Goal: Task Accomplishment & Management: Manage account settings

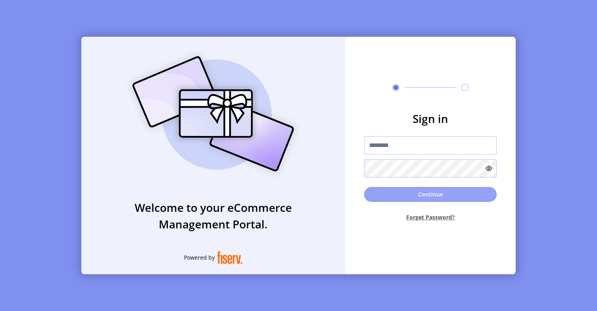
type input "*********"
click at [423, 194] on button "Continue" at bounding box center [430, 194] width 133 height 15
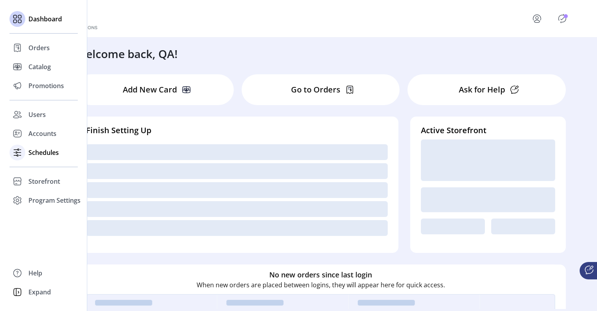
click at [38, 152] on span "Schedules" at bounding box center [43, 152] width 30 height 9
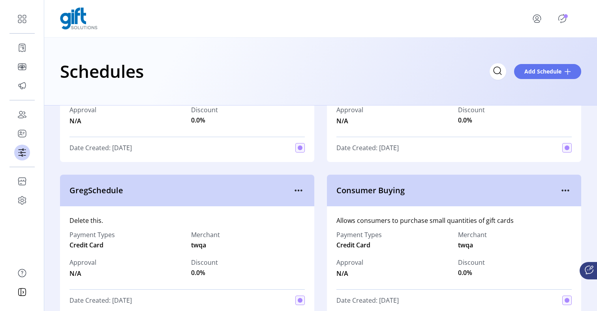
scroll to position [718, 0]
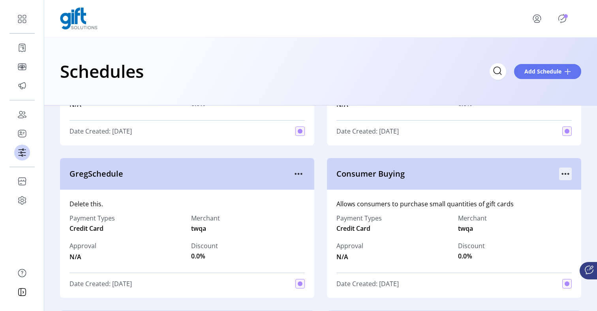
click at [566, 174] on icon "menu" at bounding box center [565, 173] width 13 height 13
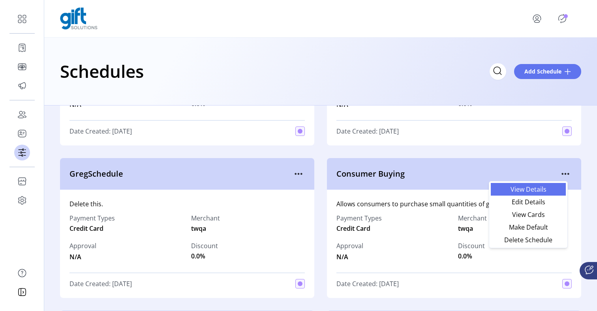
click at [547, 194] on link "View Details" at bounding box center [528, 189] width 75 height 13
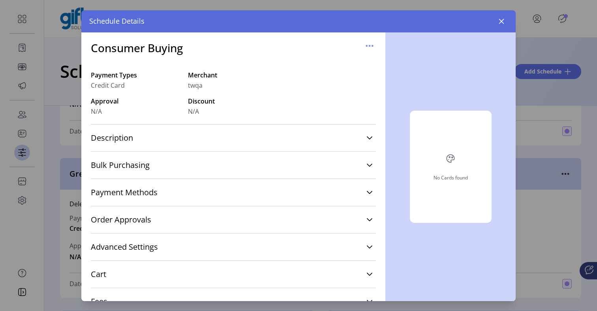
scroll to position [11, 0]
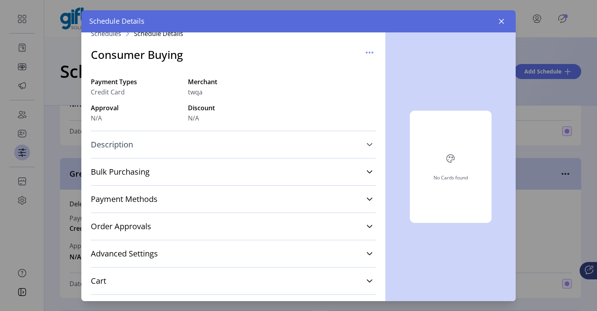
click at [367, 147] on icon at bounding box center [370, 144] width 6 height 6
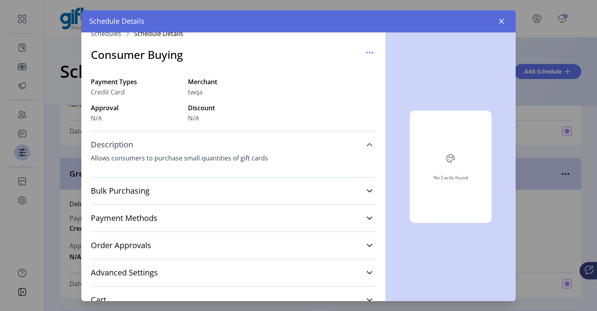
click at [367, 144] on icon at bounding box center [370, 144] width 6 height 6
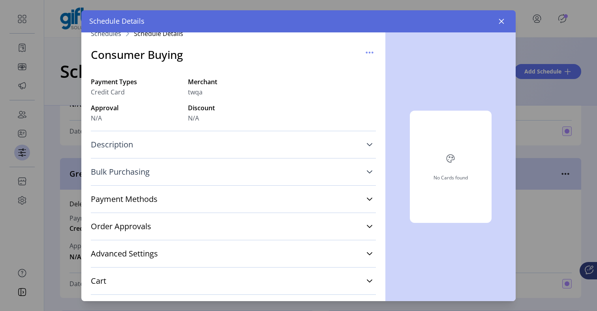
click at [367, 170] on icon at bounding box center [370, 172] width 6 height 6
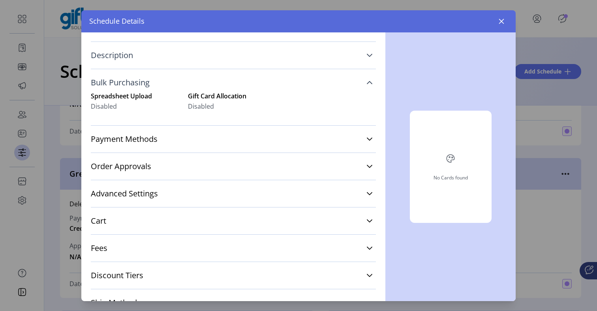
scroll to position [133, 0]
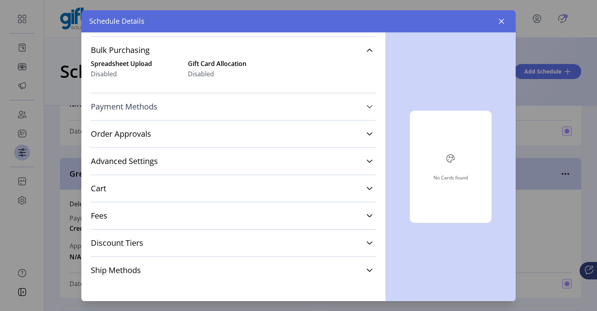
click at [367, 103] on icon at bounding box center [370, 106] width 6 height 6
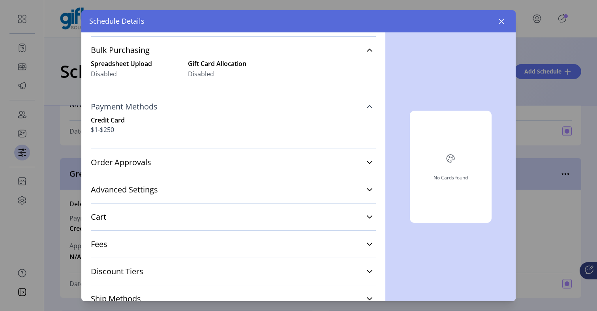
click at [367, 130] on div "Credit Card $1-$250" at bounding box center [233, 124] width 285 height 19
click at [498, 17] on button "button" at bounding box center [501, 21] width 13 height 13
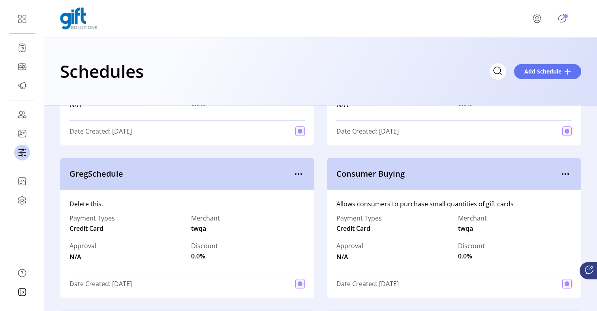
click at [568, 173] on div "Consumer Buying" at bounding box center [454, 174] width 254 height 32
click at [563, 175] on icon "menu" at bounding box center [565, 173] width 13 height 13
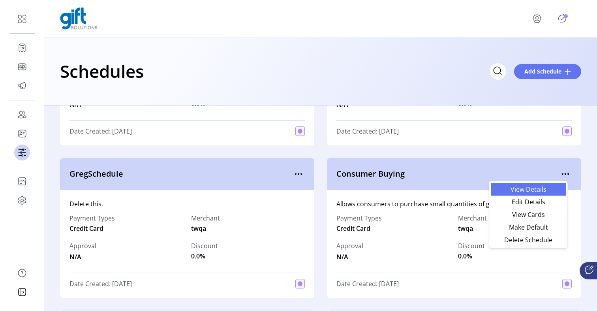
click at [541, 194] on link "View Details" at bounding box center [528, 189] width 75 height 13
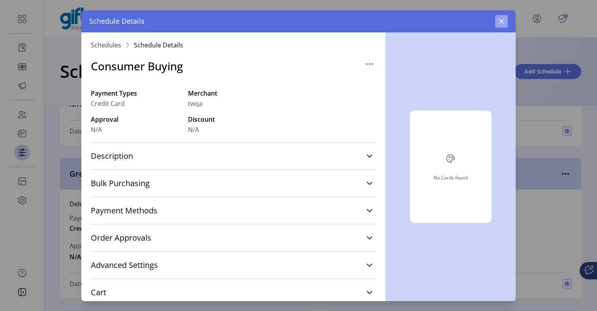
click at [502, 19] on icon "button" at bounding box center [501, 21] width 6 height 6
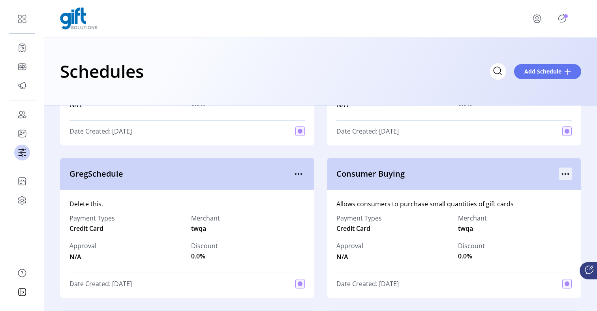
click at [564, 178] on icon "menu" at bounding box center [565, 173] width 13 height 13
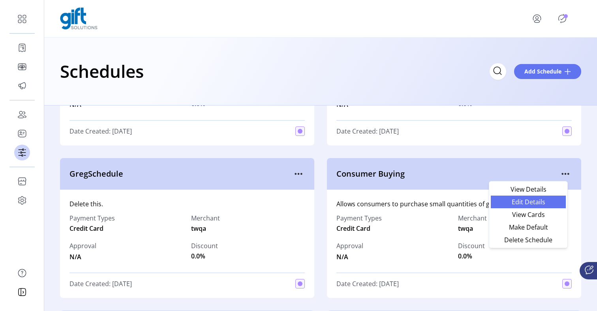
click at [537, 205] on span "Edit Details" at bounding box center [529, 202] width 66 height 6
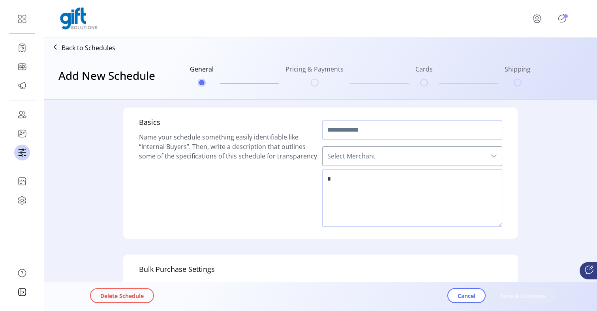
scroll to position [252, 0]
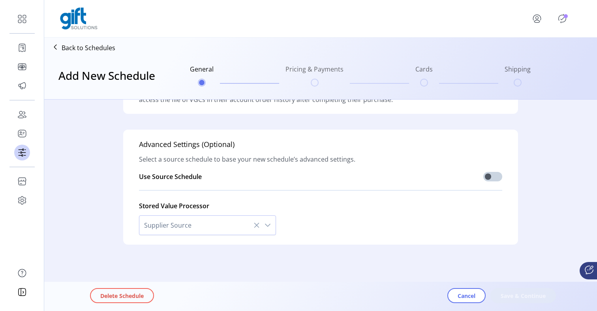
type input "**********"
type textarea "**********"
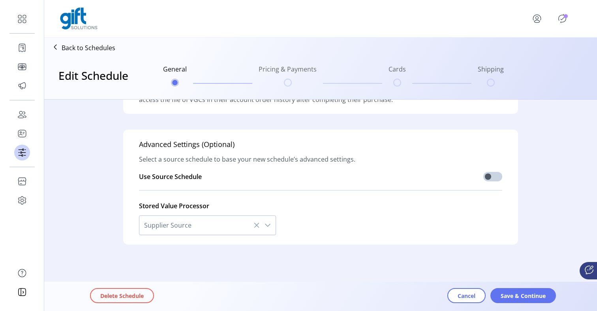
scroll to position [0, 0]
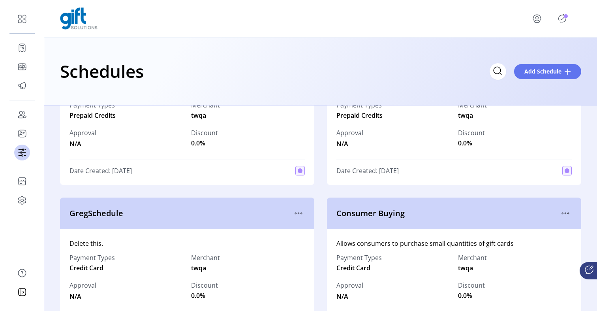
scroll to position [698, 0]
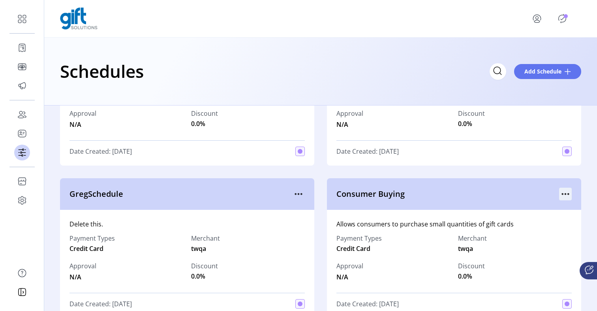
click at [559, 188] on div at bounding box center [565, 194] width 13 height 13
click at [561, 194] on icon "menu" at bounding box center [565, 194] width 13 height 13
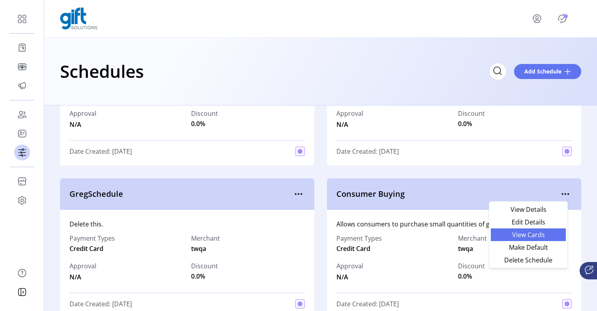
click at [540, 237] on span "View Cards" at bounding box center [529, 234] width 66 height 6
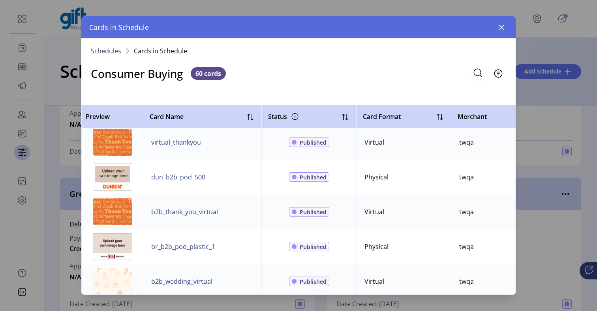
scroll to position [1020, 0]
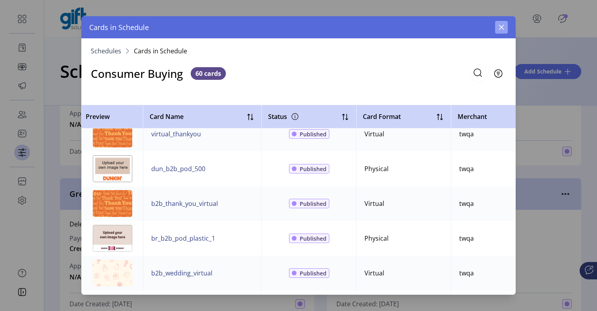
click at [498, 27] on icon "button" at bounding box center [501, 27] width 6 height 6
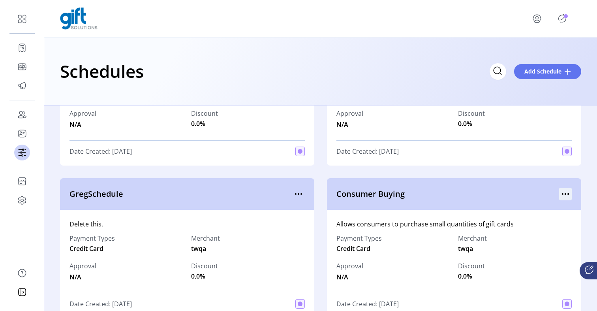
click at [565, 197] on icon "menu" at bounding box center [565, 194] width 13 height 13
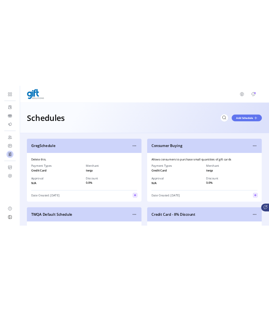
scroll to position [762, 0]
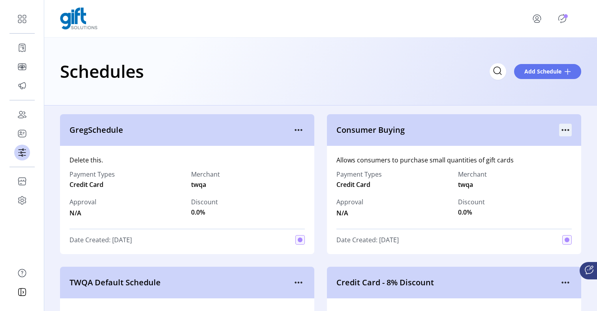
click at [565, 130] on icon "menu" at bounding box center [565, 130] width 1 height 1
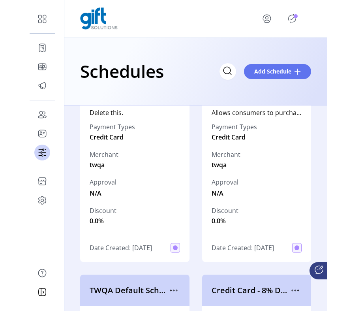
scroll to position [1048, 0]
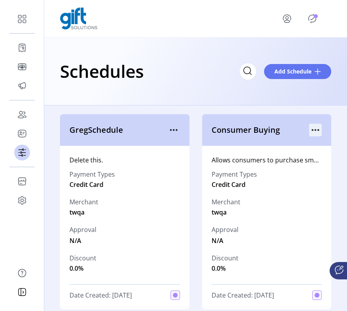
click at [312, 133] on icon "menu" at bounding box center [315, 130] width 13 height 13
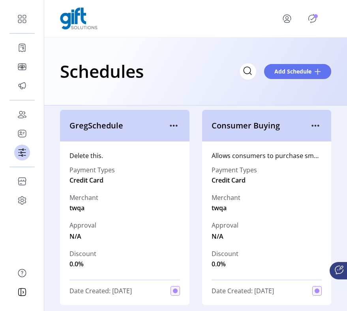
scroll to position [1050, 0]
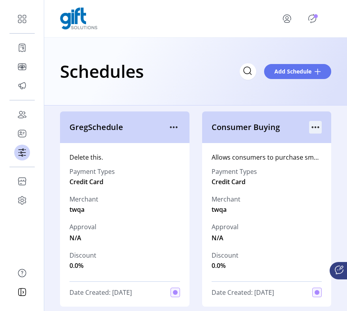
click at [318, 127] on icon "menu" at bounding box center [318, 127] width 1 height 1
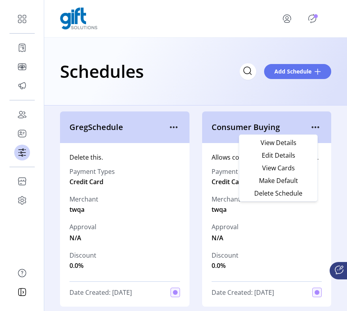
click at [306, 90] on div "Schedules Add Schedule" at bounding box center [195, 72] width 303 height 68
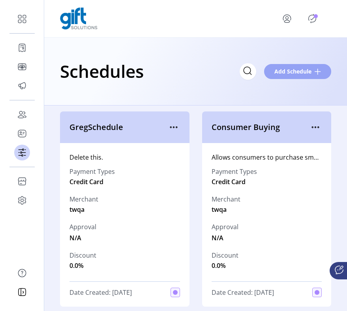
click at [306, 70] on span "Add Schedule" at bounding box center [293, 71] width 37 height 8
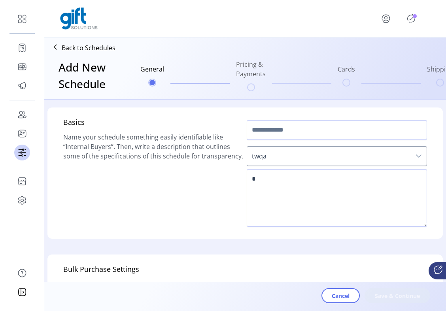
scroll to position [14, 0]
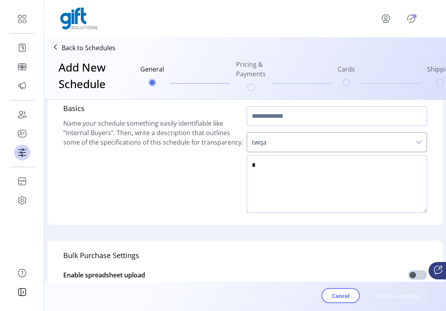
drag, startPoint x: 321, startPoint y: 204, endPoint x: 321, endPoint y: 243, distance: 39.1
click at [321, 204] on textarea at bounding box center [336, 184] width 180 height 58
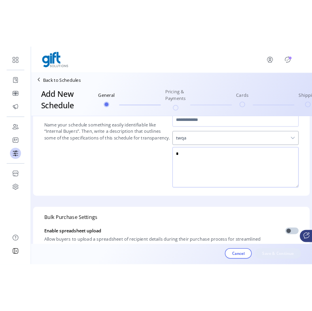
scroll to position [0, 0]
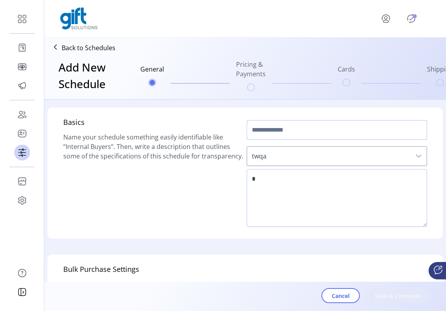
click at [356, 134] on input "text" at bounding box center [336, 130] width 180 height 20
type input "******"
click at [318, 172] on textarea at bounding box center [336, 198] width 180 height 58
type textarea "****"
click at [403, 298] on span "Save & Continue" at bounding box center [396, 296] width 45 height 8
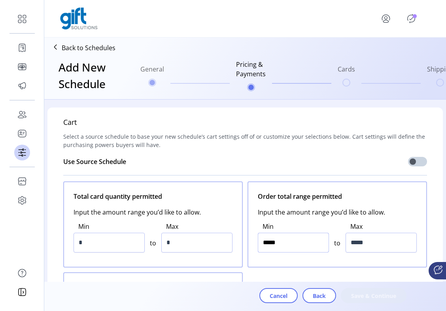
click at [265, 245] on input "*****" at bounding box center [293, 243] width 71 height 20
type input "******"
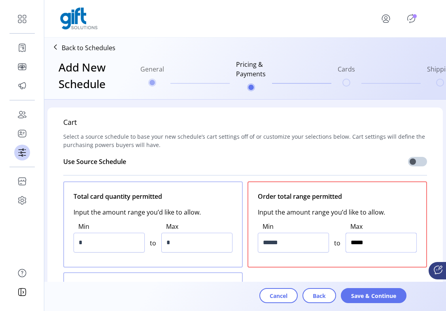
click at [355, 244] on input "*****" at bounding box center [380, 243] width 71 height 20
click at [355, 242] on input "*****" at bounding box center [380, 243] width 71 height 20
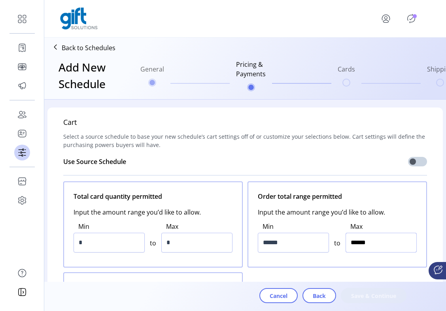
type input "*****"
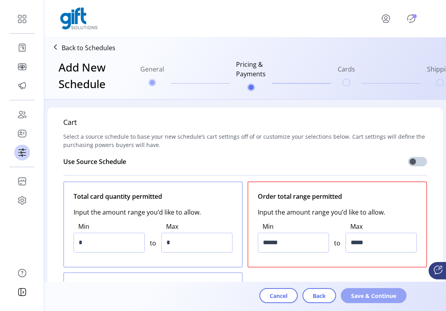
click at [372, 295] on span "Save & Continue" at bounding box center [373, 296] width 45 height 8
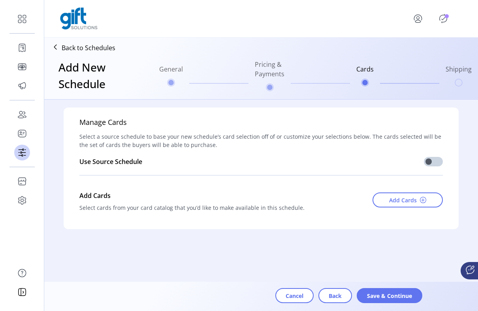
click at [459, 80] on ul "General Pricing & Payments Cards Shipping" at bounding box center [315, 75] width 319 height 38
click at [271, 87] on ul "General Pricing & Payments Cards Shipping" at bounding box center [315, 75] width 319 height 38
click at [457, 86] on ul "General Pricing & Payments Cards Shipping" at bounding box center [315, 75] width 319 height 38
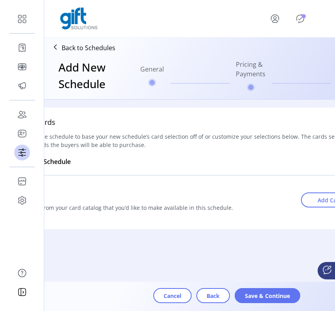
click at [56, 48] on icon at bounding box center [55, 47] width 13 height 13
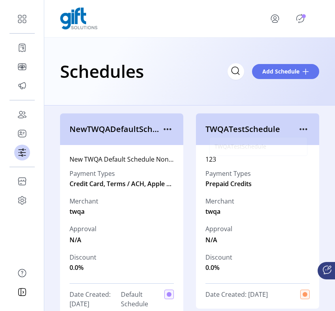
click at [290, 130] on span "TWQATestSchedule" at bounding box center [251, 129] width 92 height 12
click at [305, 127] on icon "menu" at bounding box center [303, 129] width 13 height 13
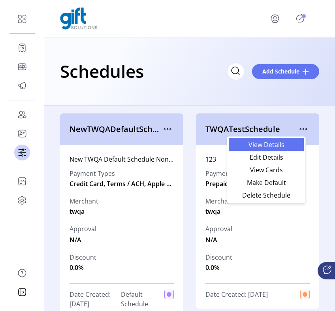
click at [282, 146] on span "View Details" at bounding box center [266, 144] width 66 height 6
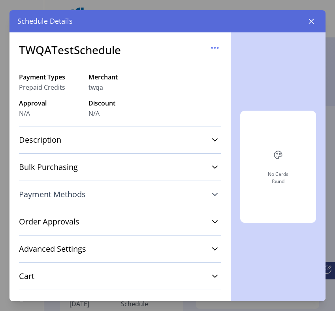
scroll to position [19, 0]
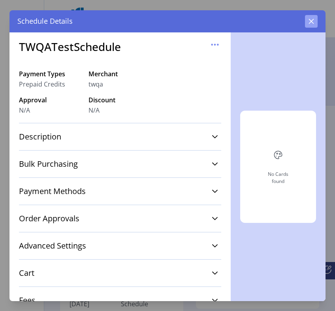
click at [313, 16] on button "button" at bounding box center [311, 21] width 13 height 13
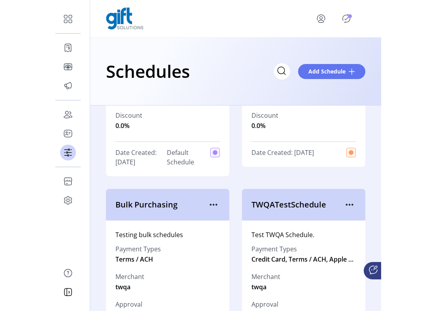
scroll to position [230, 0]
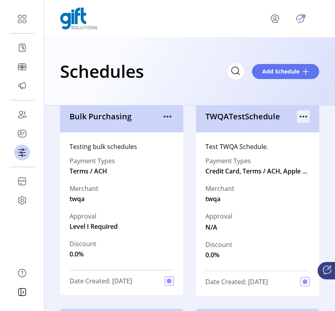
click at [303, 119] on icon "menu" at bounding box center [303, 116] width 13 height 13
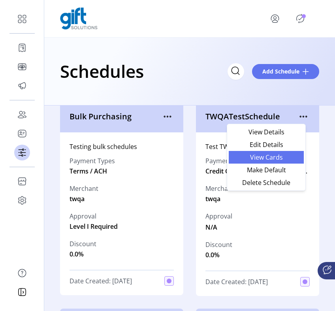
click at [288, 155] on span "View Cards" at bounding box center [266, 157] width 66 height 6
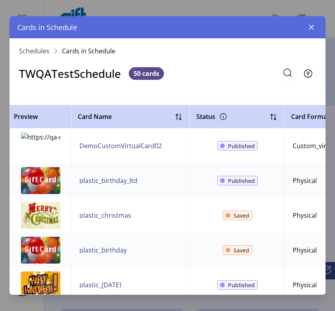
click at [141, 75] on span "50 cards" at bounding box center [146, 73] width 35 height 13
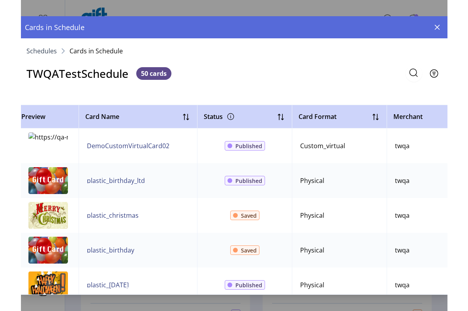
scroll to position [220, 0]
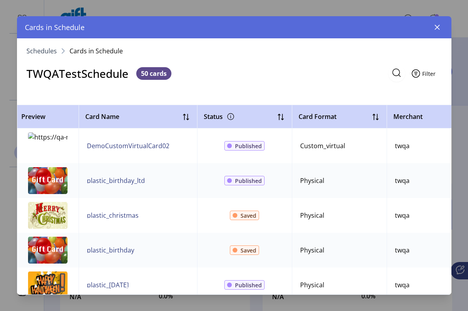
click at [436, 70] on button "Filter" at bounding box center [425, 73] width 34 height 17
click at [323, 71] on div "TWQATestSchedule 50 cards Filter" at bounding box center [234, 73] width 434 height 18
click at [152, 75] on span "50 cards" at bounding box center [153, 73] width 35 height 13
click at [439, 27] on icon "button" at bounding box center [437, 27] width 6 height 6
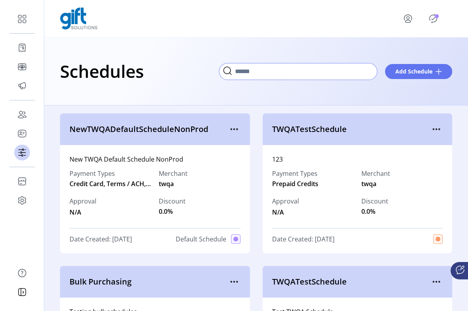
click at [367, 71] on input "Search" at bounding box center [298, 71] width 158 height 17
click at [352, 71] on input "Search" at bounding box center [298, 71] width 158 height 17
click at [409, 84] on div "Schedules Add Schedule" at bounding box center [256, 71] width 392 height 28
click at [442, 126] on div "TWQATestSchedule" at bounding box center [358, 129] width 190 height 32
click at [439, 126] on div "TWQATestSchedule" at bounding box center [358, 129] width 190 height 32
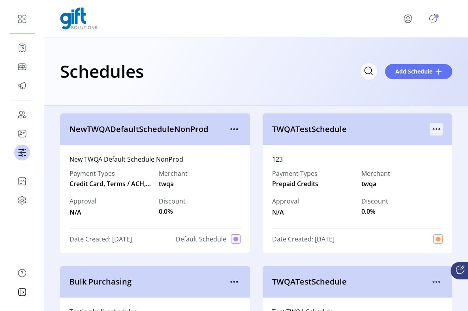
click at [432, 130] on icon "menu" at bounding box center [436, 129] width 13 height 13
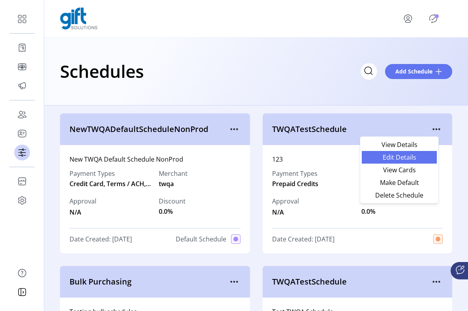
click at [412, 156] on span "Edit Details" at bounding box center [400, 157] width 66 height 6
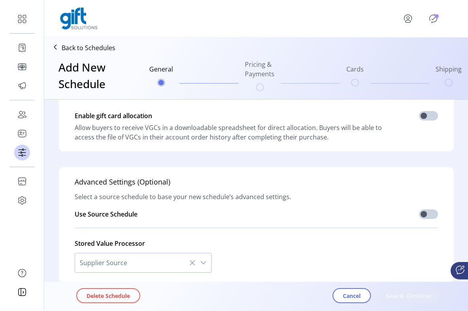
type input "**********"
type textarea "***"
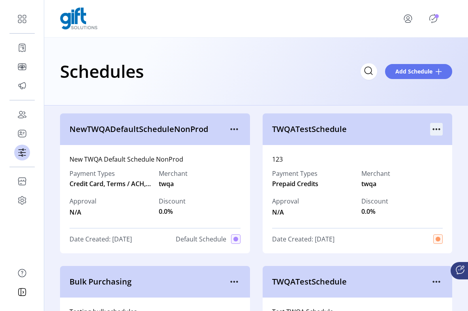
click at [439, 129] on icon "menu" at bounding box center [439, 129] width 1 height 1
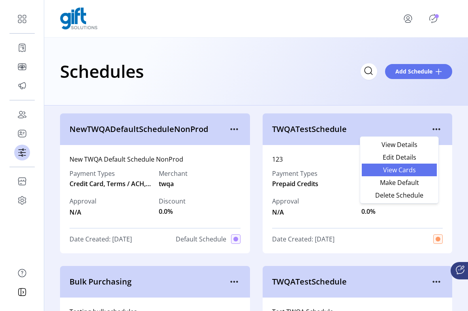
click at [425, 170] on span "View Cards" at bounding box center [400, 170] width 66 height 6
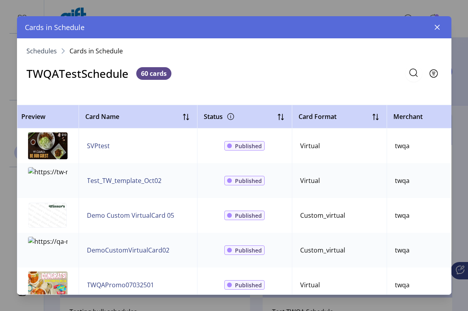
click at [145, 161] on td "SVPtest" at bounding box center [138, 145] width 118 height 35
click at [51, 143] on img at bounding box center [47, 145] width 39 height 27
click at [58, 143] on img at bounding box center [47, 145] width 39 height 27
click at [249, 136] on td "Published" at bounding box center [244, 145] width 95 height 35
click at [248, 141] on div "Published" at bounding box center [244, 145] width 40 height 9
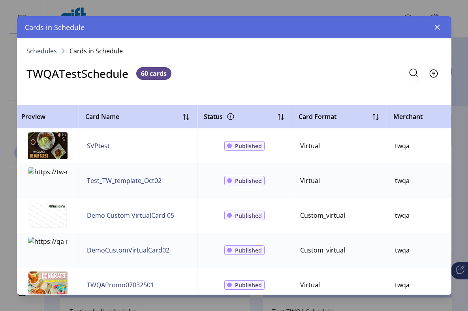
click at [330, 149] on td "Virtual" at bounding box center [339, 145] width 95 height 35
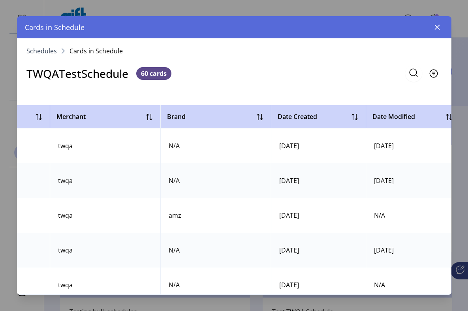
scroll to position [0, 350]
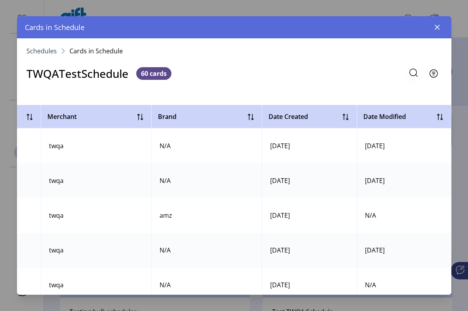
click at [429, 136] on td "[DATE]" at bounding box center [404, 145] width 95 height 35
click at [437, 116] on icon at bounding box center [440, 117] width 6 height 6
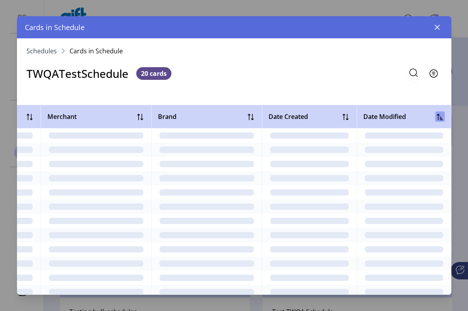
click at [437, 116] on icon at bounding box center [440, 117] width 6 height 6
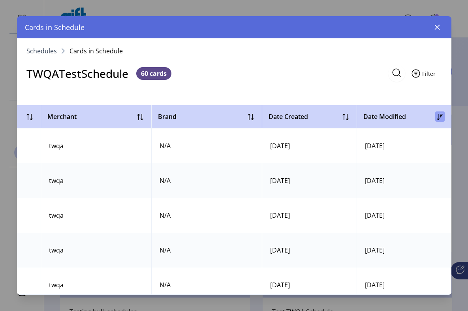
click at [431, 76] on span "Filter" at bounding box center [428, 74] width 13 height 8
click at [389, 173] on td "N/A" at bounding box center [404, 180] width 95 height 35
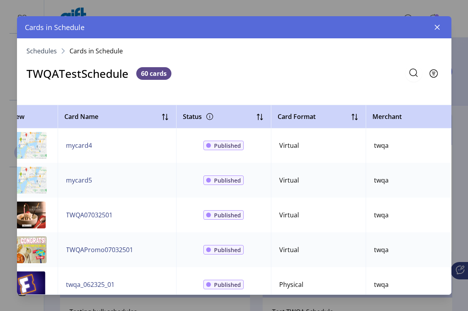
scroll to position [0, 0]
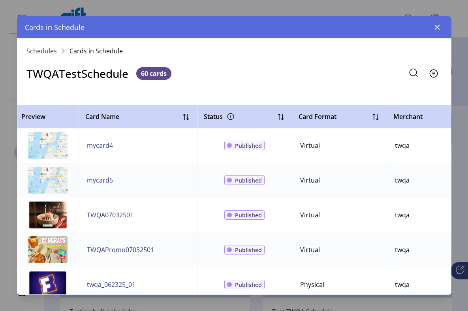
click at [389, 173] on td "twqa" at bounding box center [442, 180] width 111 height 35
click at [243, 143] on span "Published" at bounding box center [248, 145] width 27 height 8
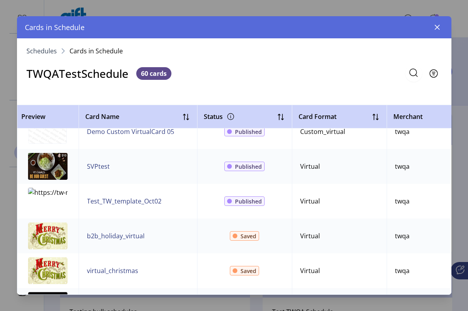
scroll to position [304, 0]
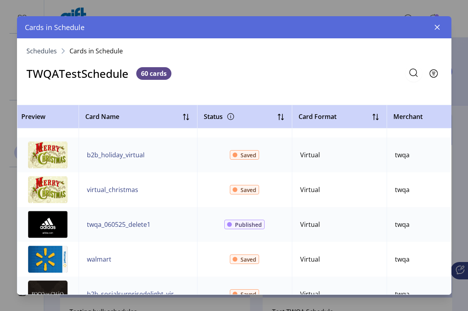
click at [241, 208] on td "Published" at bounding box center [244, 224] width 95 height 35
click at [241, 231] on td "Published" at bounding box center [244, 224] width 95 height 35
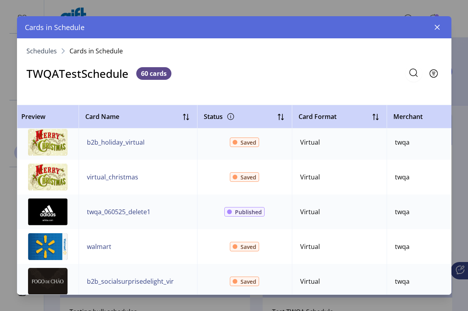
click at [190, 124] on div "Card Name" at bounding box center [138, 116] width 110 height 15
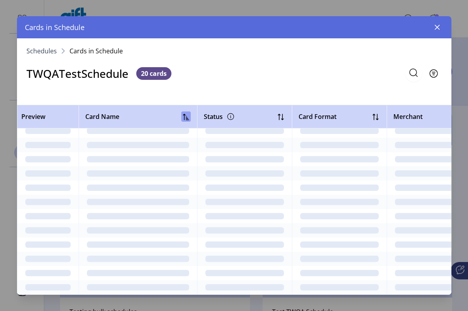
scroll to position [124, 0]
click at [189, 119] on icon at bounding box center [186, 117] width 6 height 6
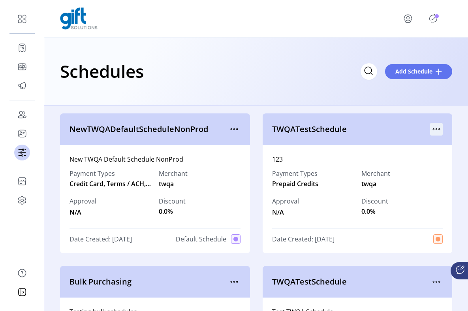
click at [430, 126] on icon "menu" at bounding box center [436, 129] width 13 height 13
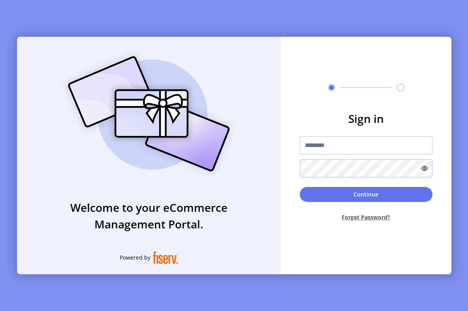
type input "*********"
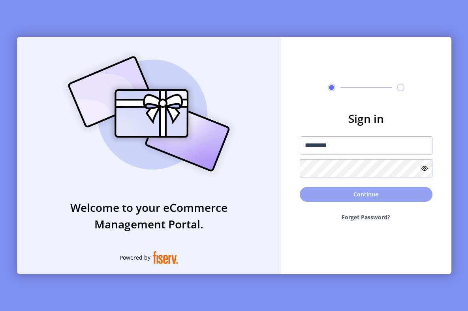
click at [332, 194] on button "Continue" at bounding box center [366, 194] width 133 height 15
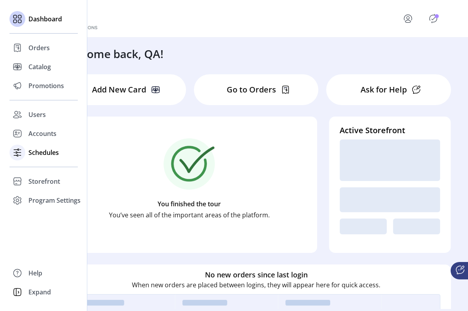
click at [41, 156] on span "Schedules" at bounding box center [43, 152] width 30 height 9
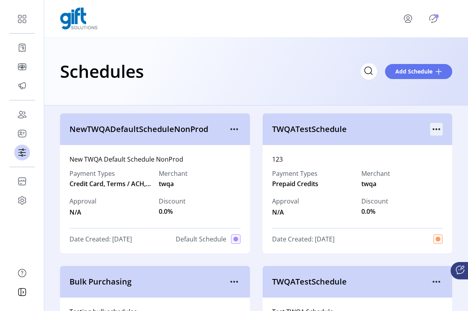
click at [431, 128] on icon "menu" at bounding box center [436, 129] width 13 height 13
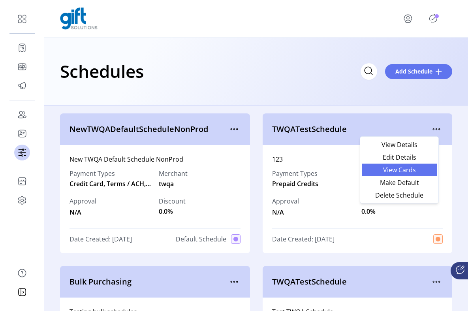
click at [399, 175] on link "View Cards" at bounding box center [399, 170] width 75 height 13
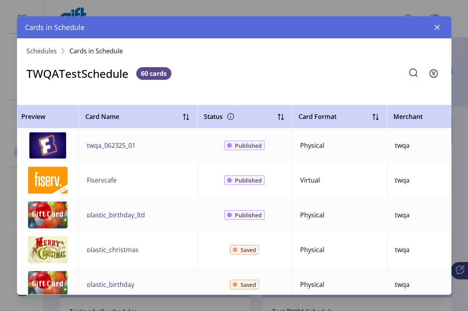
scroll to position [278, 0]
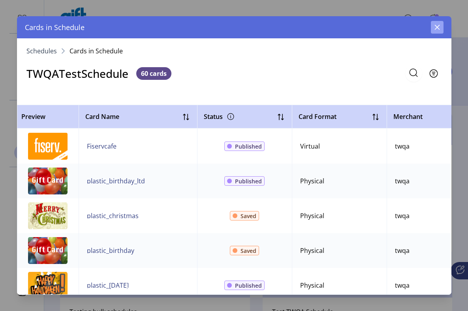
click at [436, 29] on icon "button" at bounding box center [437, 27] width 6 height 6
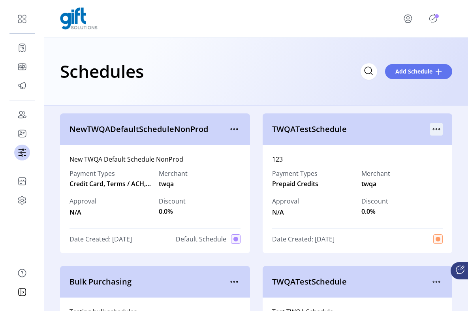
click at [435, 130] on icon "menu" at bounding box center [436, 129] width 13 height 13
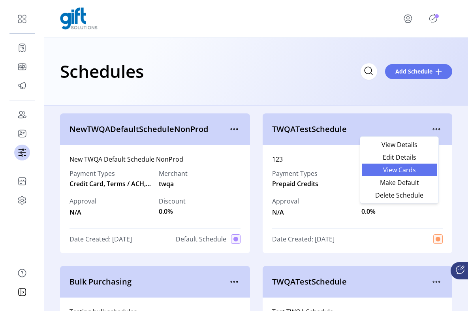
click at [409, 168] on span "View Cards" at bounding box center [400, 170] width 66 height 6
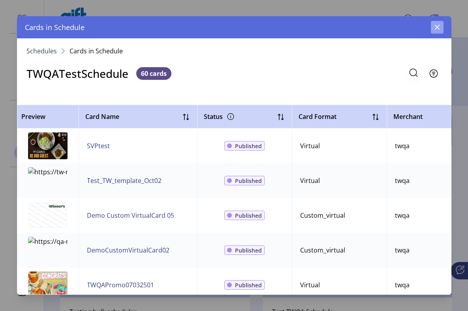
click at [435, 29] on icon "button" at bounding box center [436, 27] width 5 height 5
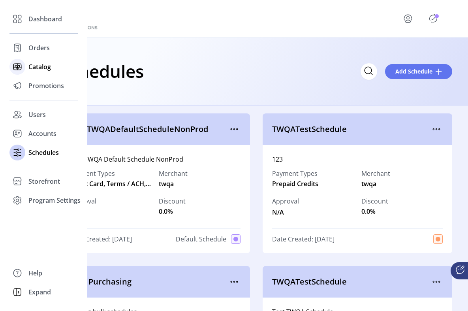
click at [27, 66] on div "Catalog" at bounding box center [43, 66] width 68 height 19
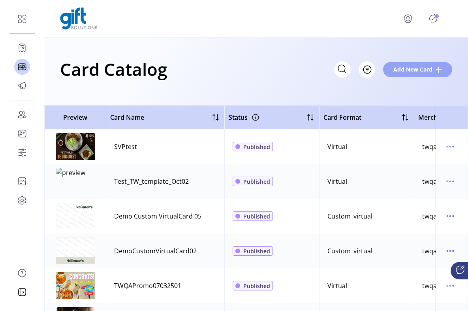
click at [423, 74] on button "Add New Card" at bounding box center [417, 69] width 69 height 15
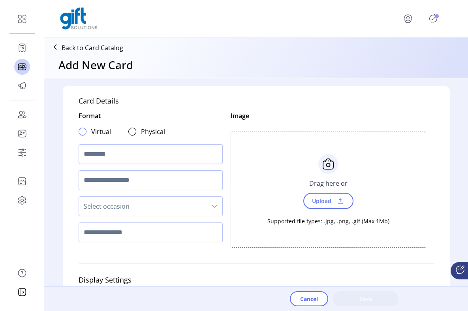
click at [83, 132] on div at bounding box center [83, 132] width 8 height 8
click at [144, 236] on input "text" at bounding box center [151, 232] width 144 height 20
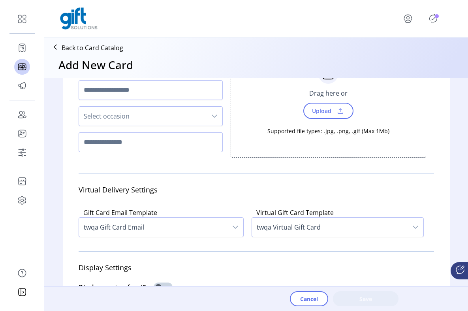
scroll to position [91, 0]
click at [119, 140] on input "text" at bounding box center [151, 142] width 144 height 20
click at [130, 119] on span "Select occasion" at bounding box center [143, 115] width 128 height 19
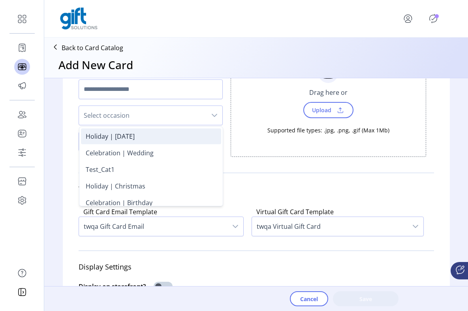
click at [123, 140] on div "Holiday | [DATE]" at bounding box center [110, 136] width 49 height 9
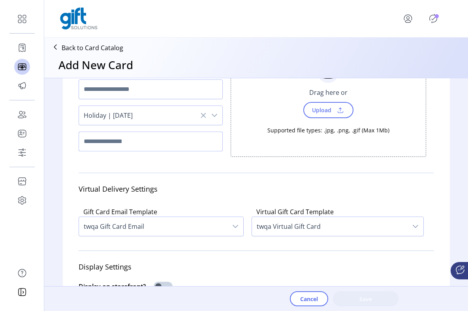
click at [132, 143] on input "text" at bounding box center [151, 142] width 144 height 20
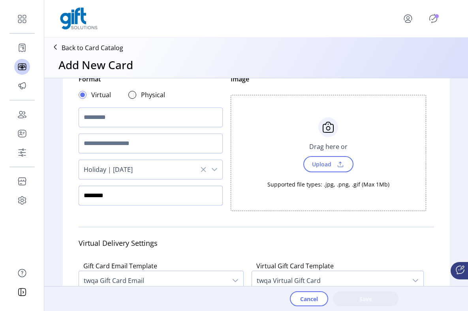
scroll to position [0, 0]
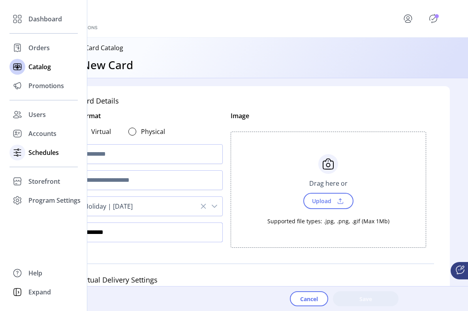
type input "********"
click at [42, 155] on span "Schedules" at bounding box center [43, 152] width 30 height 9
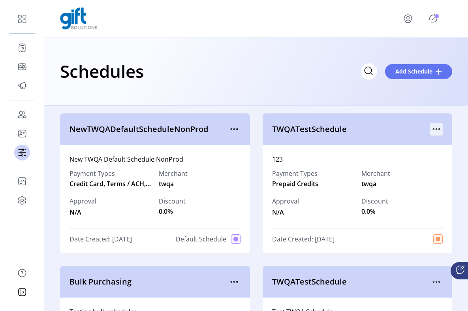
click at [431, 132] on icon "menu" at bounding box center [436, 129] width 13 height 13
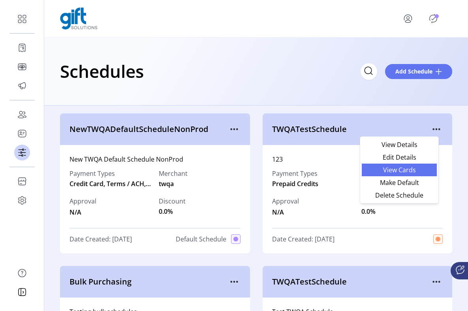
click at [395, 173] on span "View Cards" at bounding box center [400, 170] width 66 height 6
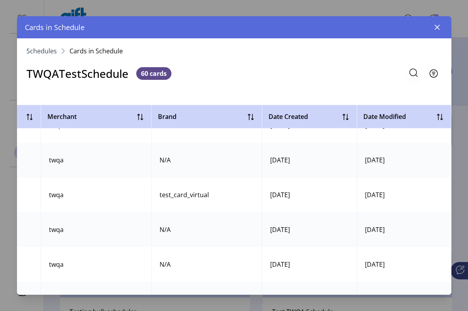
scroll to position [1898, 0]
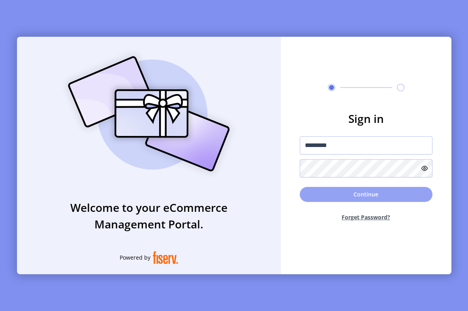
click at [334, 192] on button "Continue" at bounding box center [366, 194] width 133 height 15
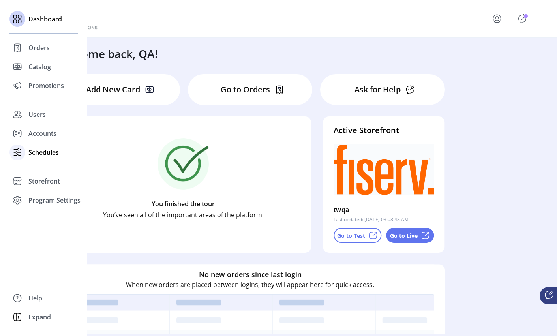
click at [34, 151] on span "Schedules" at bounding box center [43, 152] width 30 height 9
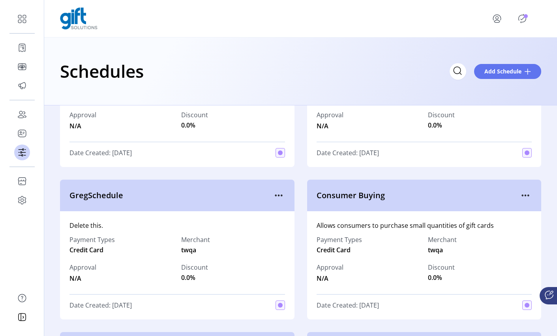
scroll to position [698, 0]
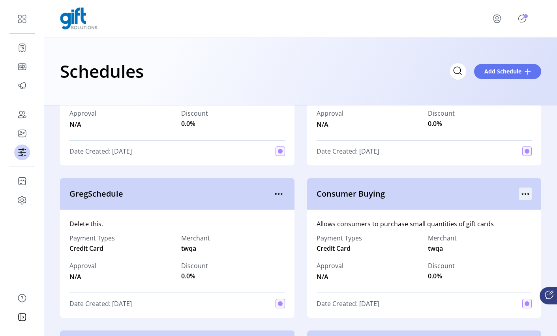
click at [522, 195] on icon "menu" at bounding box center [525, 194] width 13 height 13
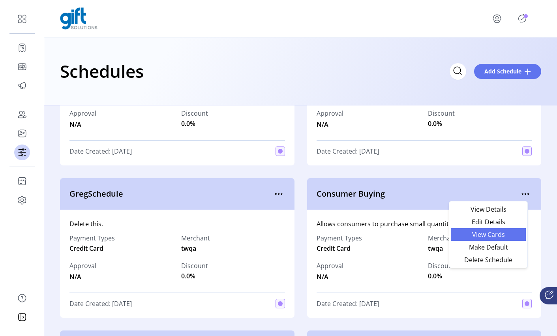
click at [502, 237] on span "View Cards" at bounding box center [489, 234] width 66 height 6
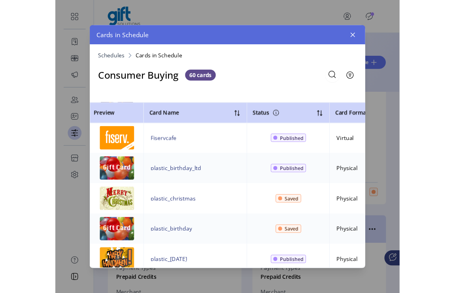
scroll to position [956, 0]
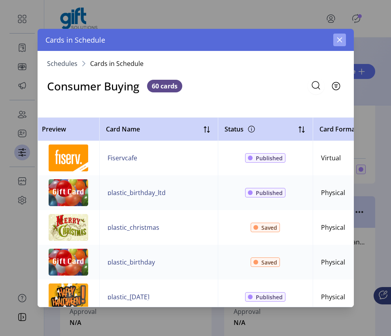
click at [339, 36] on button "button" at bounding box center [339, 40] width 13 height 13
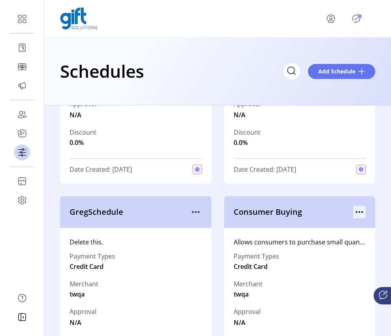
click at [359, 213] on icon "menu" at bounding box center [359, 212] width 1 height 1
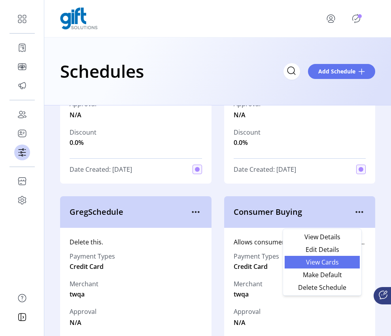
click at [328, 265] on span "View Cards" at bounding box center [322, 262] width 66 height 6
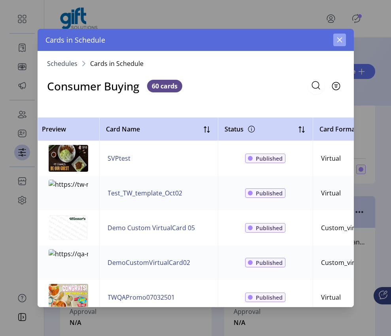
click at [339, 38] on icon "button" at bounding box center [339, 40] width 6 height 6
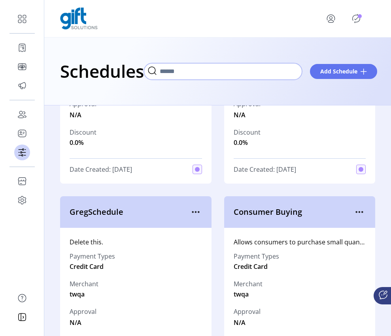
click at [288, 74] on input "Search" at bounding box center [223, 71] width 158 height 17
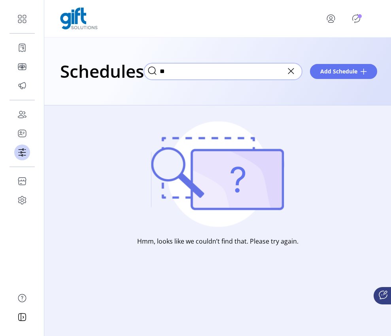
type input "*"
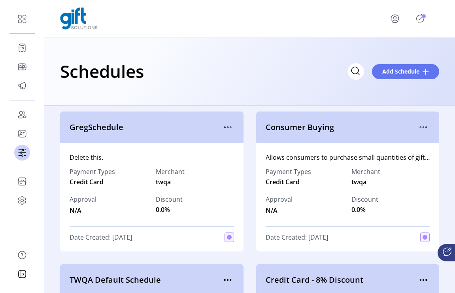
scroll to position [767, 0]
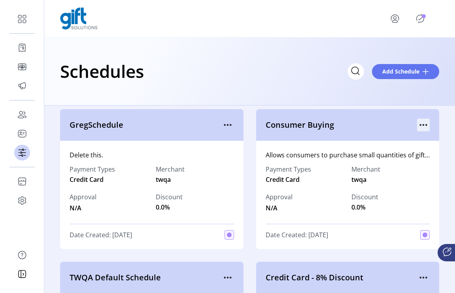
click at [421, 128] on icon "menu" at bounding box center [423, 124] width 13 height 13
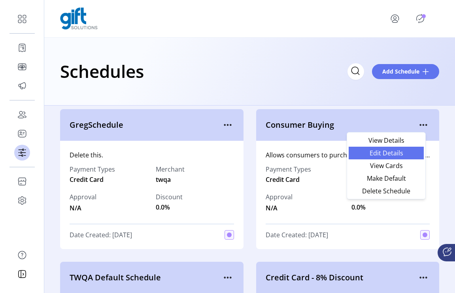
click at [416, 148] on link "Edit Details" at bounding box center [385, 153] width 75 height 13
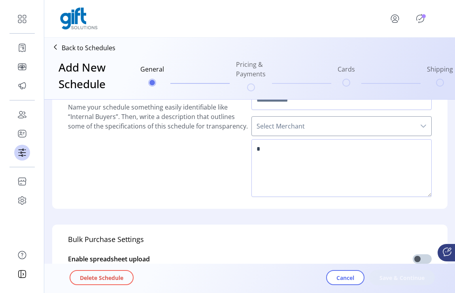
type input "**********"
type textarea "**********"
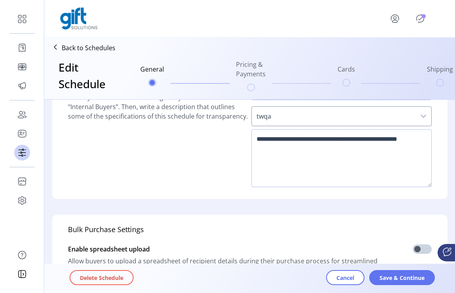
scroll to position [55, 0]
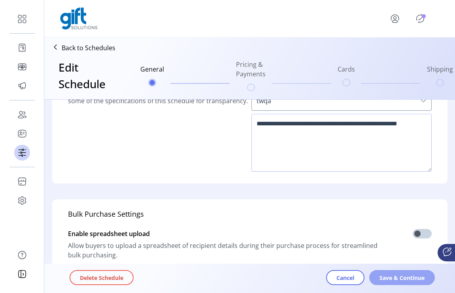
click at [402, 281] on span "Save & Continue" at bounding box center [401, 277] width 45 height 8
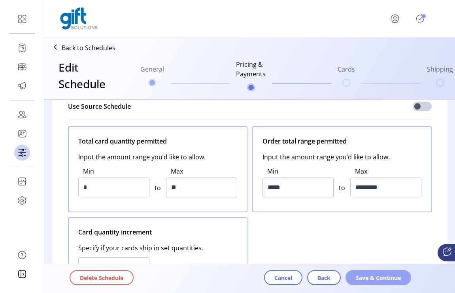
click at [397, 275] on span "Save & Continue" at bounding box center [377, 277] width 45 height 8
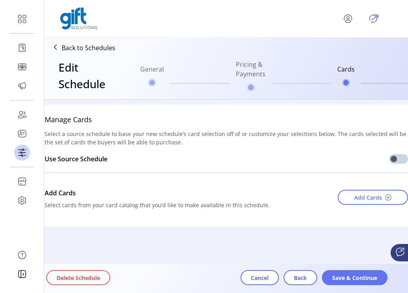
scroll to position [3, 18]
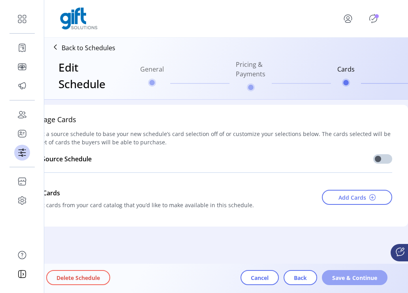
click at [342, 275] on span "Save & Continue" at bounding box center [354, 277] width 45 height 8
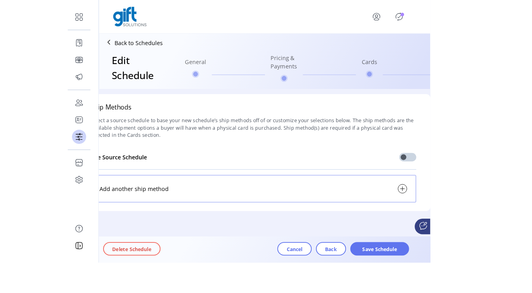
scroll to position [3, 0]
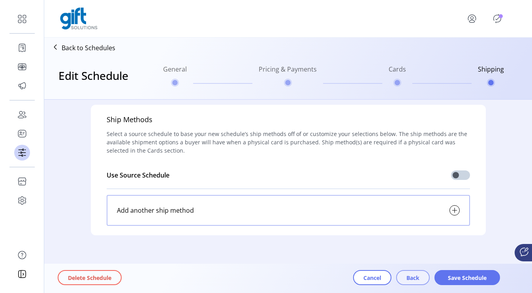
click at [414, 280] on span "Back" at bounding box center [412, 277] width 13 height 8
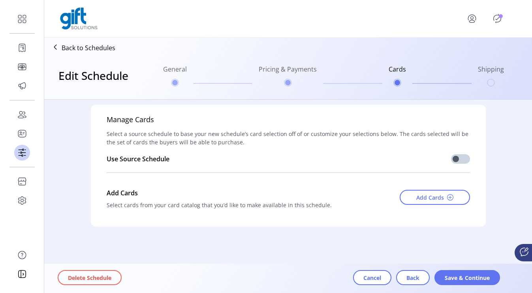
click at [414, 280] on span "Back" at bounding box center [412, 277] width 13 height 8
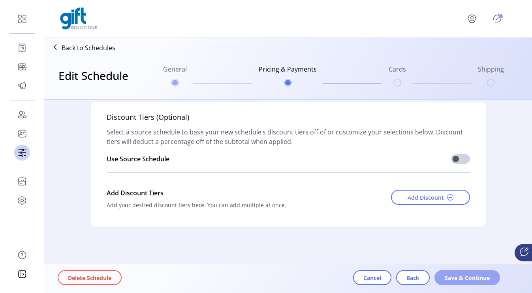
click at [448, 270] on button "Save & Continue" at bounding box center [467, 277] width 66 height 15
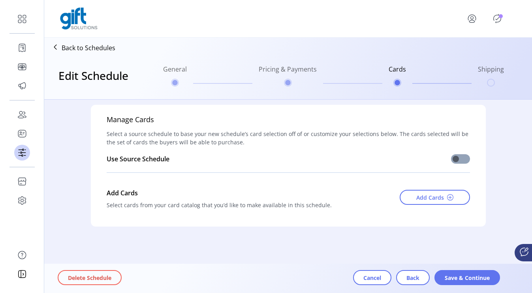
click at [456, 162] on span at bounding box center [460, 158] width 19 height 9
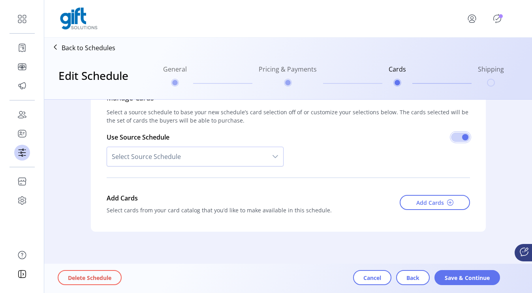
scroll to position [30, 0]
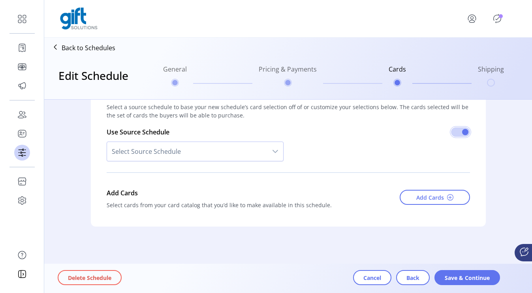
click at [268, 149] on div "dropdown trigger" at bounding box center [275, 151] width 16 height 19
type input "*"
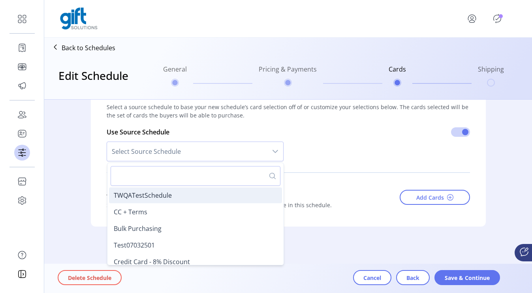
click at [124, 193] on span "TWQATestSchedule" at bounding box center [143, 195] width 58 height 9
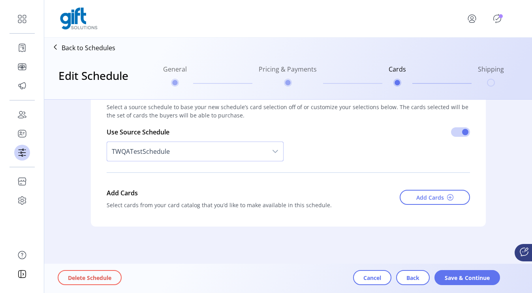
click at [267, 152] on div "dropdown trigger" at bounding box center [275, 151] width 16 height 19
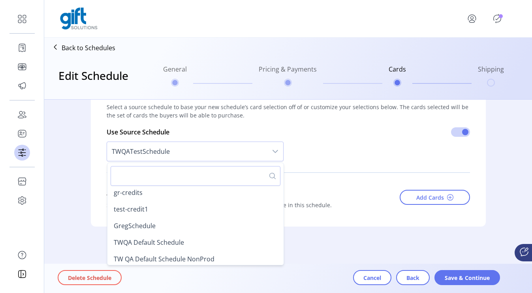
scroll to position [135, 0]
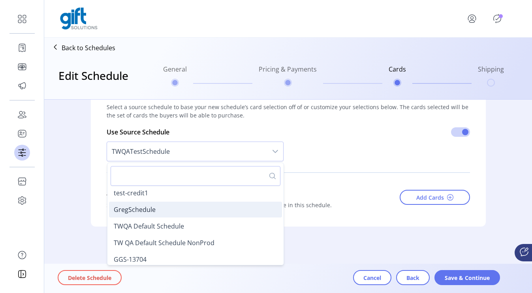
click at [245, 208] on li "GregSchedule" at bounding box center [195, 209] width 173 height 16
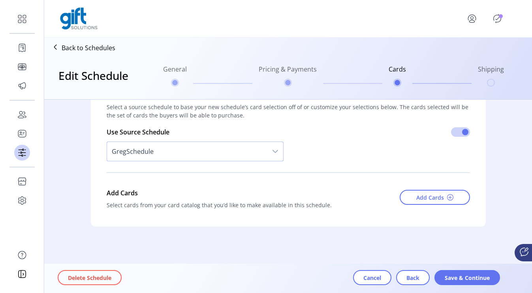
click at [258, 152] on span "GregSchedule" at bounding box center [187, 151] width 160 height 19
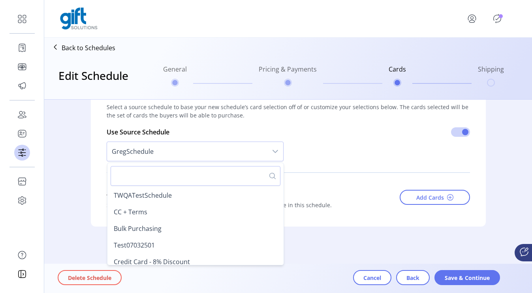
scroll to position [88, 0]
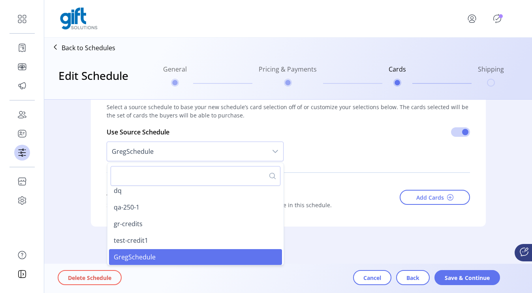
click at [322, 179] on div "Add Cards Select cards from your card catalog that you’d like to make available…" at bounding box center [288, 198] width 363 height 38
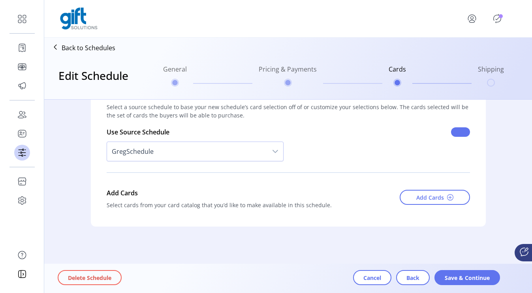
click at [461, 133] on span at bounding box center [460, 131] width 19 height 9
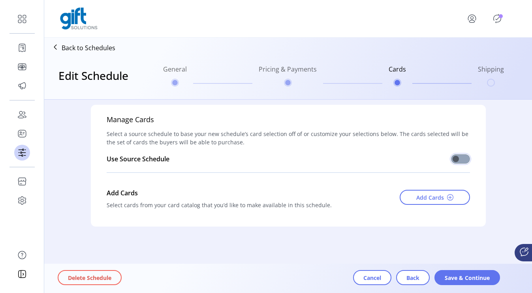
scroll to position [3, 0]
click at [415, 274] on span "Back" at bounding box center [412, 277] width 13 height 8
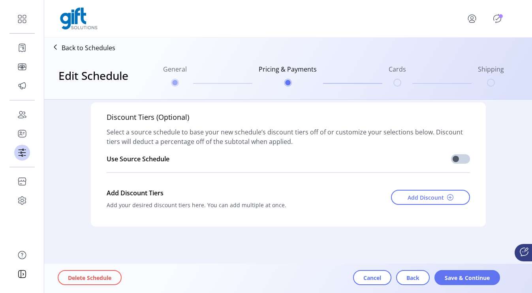
click at [415, 274] on span "Back" at bounding box center [412, 277] width 13 height 8
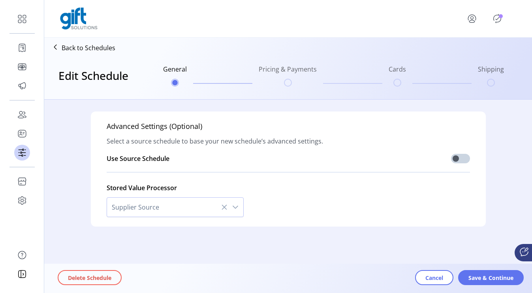
scroll to position [271, 0]
click at [204, 207] on span "Supplier Source" at bounding box center [167, 206] width 120 height 19
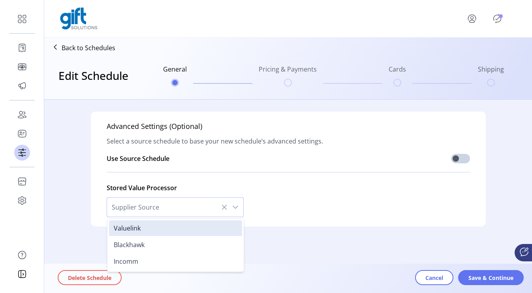
click at [283, 237] on form "**********" at bounding box center [288, 51] width 488 height 445
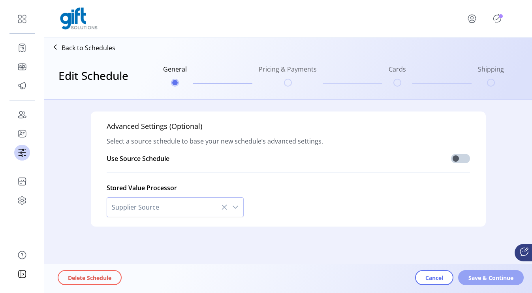
click at [470, 282] on button "Save & Continue" at bounding box center [491, 277] width 66 height 15
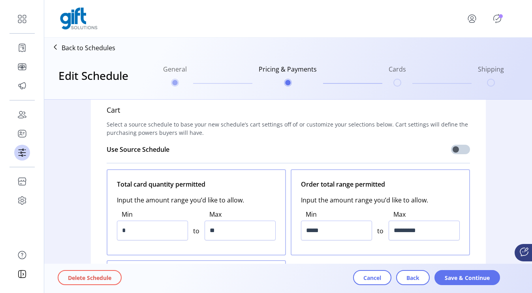
scroll to position [0, 0]
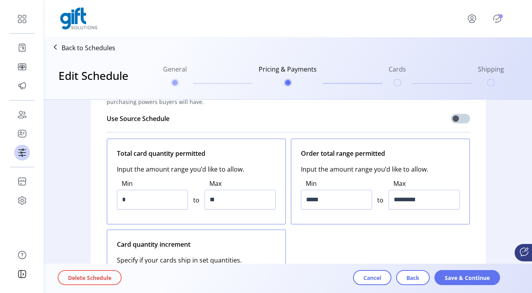
scroll to position [36, 0]
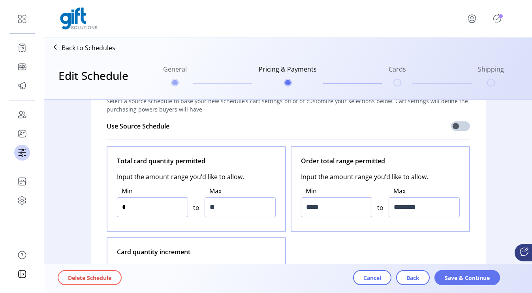
click at [132, 206] on input "*" at bounding box center [152, 207] width 71 height 20
click at [450, 274] on span "Save & Continue" at bounding box center [467, 277] width 45 height 8
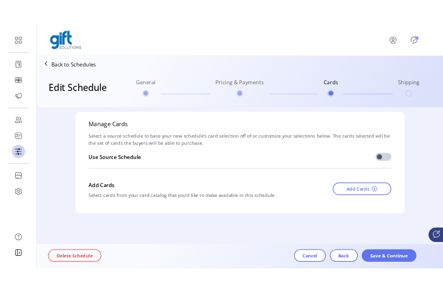
scroll to position [3, 0]
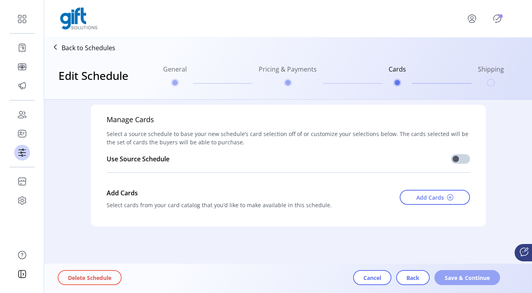
click at [461, 280] on span "Save & Continue" at bounding box center [467, 277] width 45 height 8
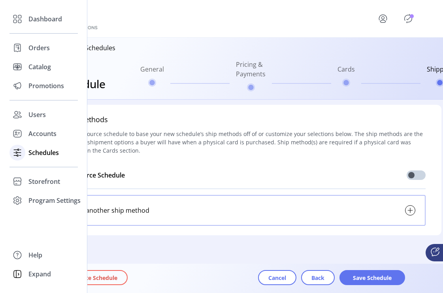
click at [41, 151] on span "Schedules" at bounding box center [43, 152] width 30 height 9
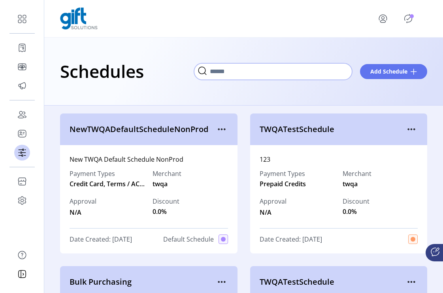
click at [347, 75] on input "Search" at bounding box center [273, 71] width 158 height 17
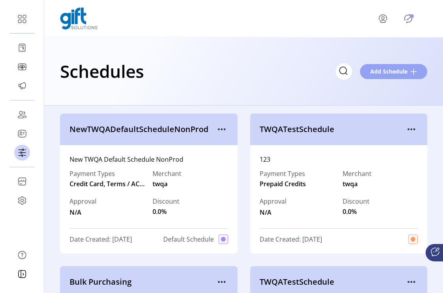
click at [399, 68] on span "Add Schedule" at bounding box center [388, 71] width 37 height 8
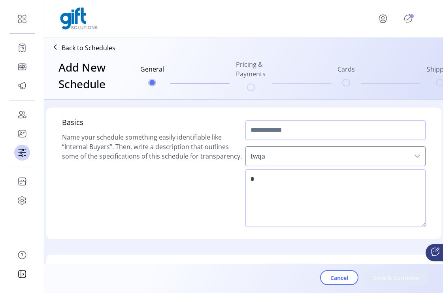
click at [351, 160] on span "twqa" at bounding box center [328, 156] width 164 height 19
click at [382, 154] on span "twqa" at bounding box center [328, 156] width 164 height 19
click at [416, 151] on div "dropdown trigger" at bounding box center [417, 156] width 16 height 19
click at [322, 121] on input "text" at bounding box center [335, 130] width 180 height 20
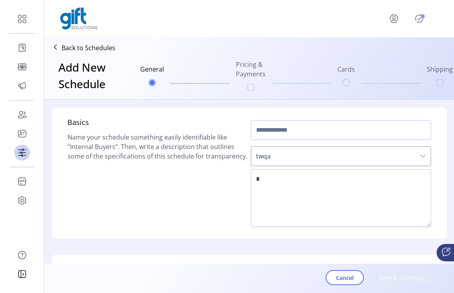
click at [89, 49] on p "Back to Schedules" at bounding box center [89, 47] width 54 height 9
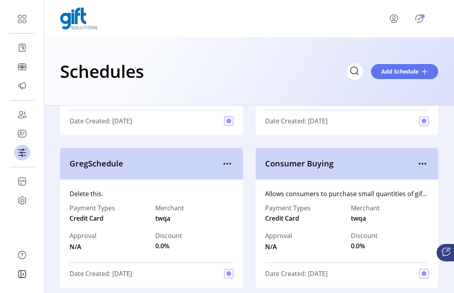
scroll to position [737, 0]
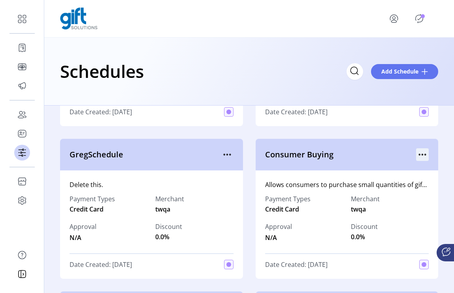
click at [419, 156] on icon "menu" at bounding box center [422, 154] width 13 height 13
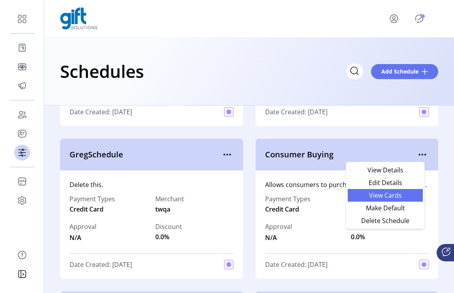
click at [408, 193] on span "View Cards" at bounding box center [385, 195] width 66 height 6
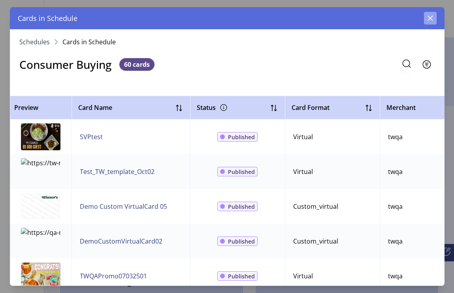
click at [430, 22] on button "button" at bounding box center [430, 18] width 13 height 13
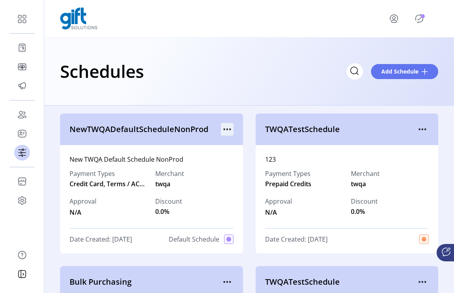
click at [225, 127] on icon "menu" at bounding box center [227, 129] width 13 height 13
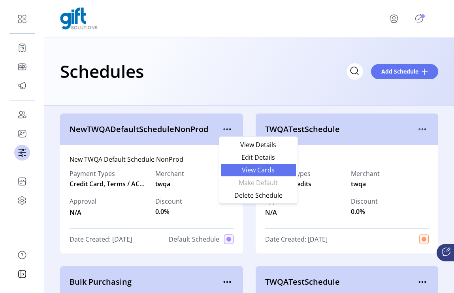
click at [250, 169] on span "View Cards" at bounding box center [259, 170] width 66 height 6
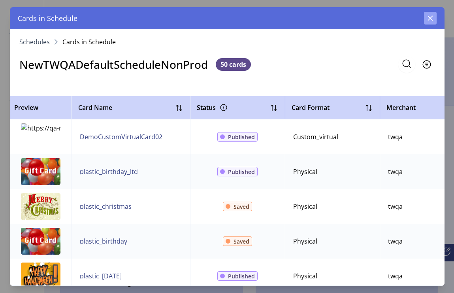
click at [430, 22] on button "button" at bounding box center [430, 18] width 13 height 13
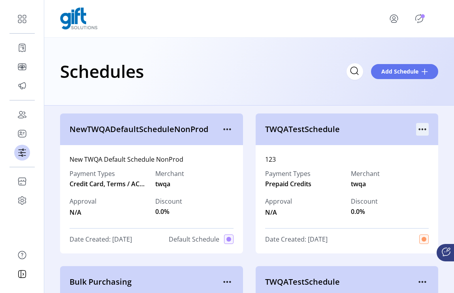
click at [417, 131] on icon "menu" at bounding box center [422, 129] width 13 height 13
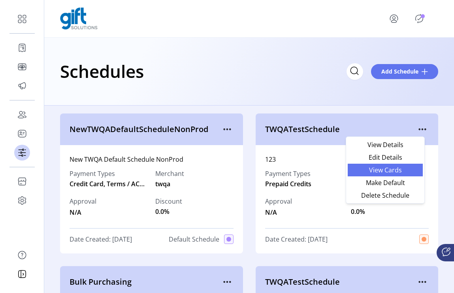
click at [408, 174] on link "View Cards" at bounding box center [385, 170] width 75 height 13
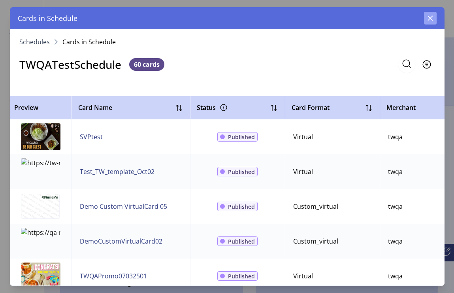
click at [429, 16] on icon "button" at bounding box center [430, 18] width 6 height 6
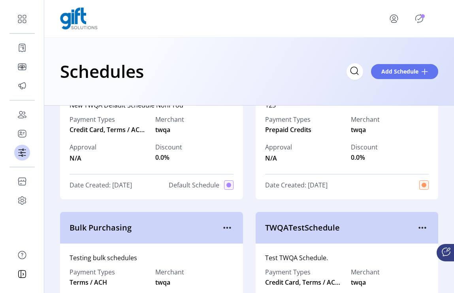
scroll to position [90, 0]
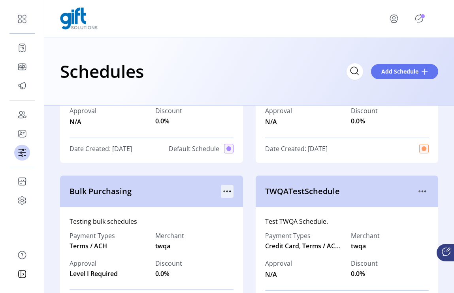
click at [221, 190] on icon "menu" at bounding box center [227, 191] width 13 height 13
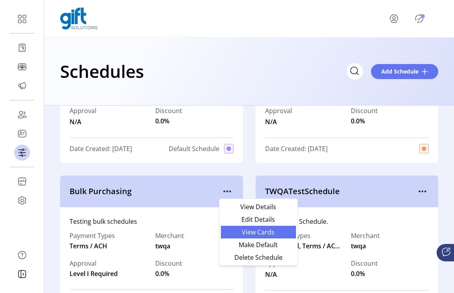
click at [242, 232] on span "View Cards" at bounding box center [259, 232] width 66 height 6
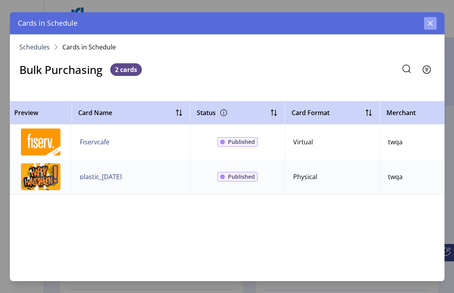
click at [429, 25] on icon "button" at bounding box center [430, 23] width 6 height 6
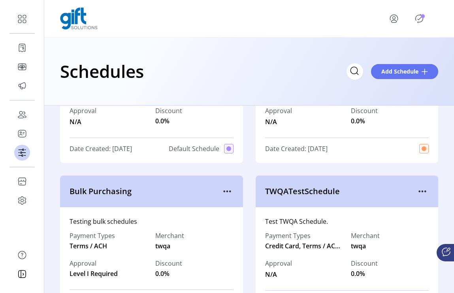
scroll to position [142, 0]
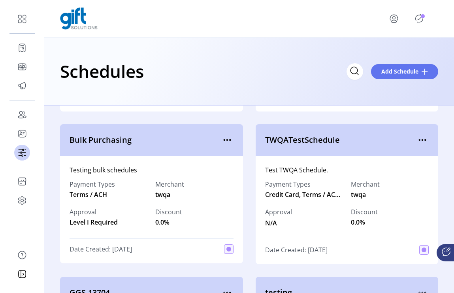
click at [425, 136] on div "TWQATestSchedule" at bounding box center [347, 140] width 183 height 32
click at [422, 138] on icon "menu" at bounding box center [422, 140] width 13 height 13
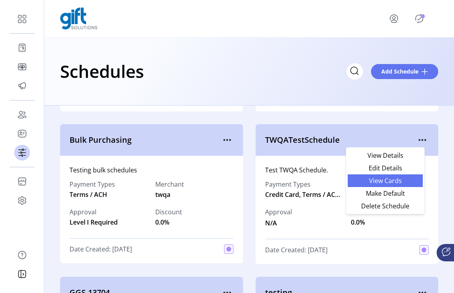
click at [401, 181] on span "View Cards" at bounding box center [385, 180] width 66 height 6
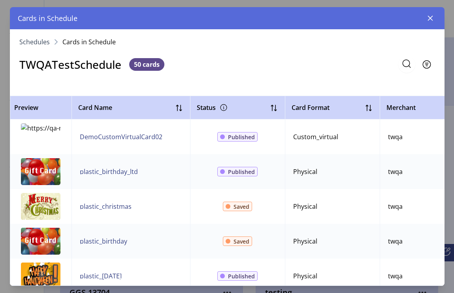
click at [428, 18] on icon "button" at bounding box center [430, 18] width 6 height 6
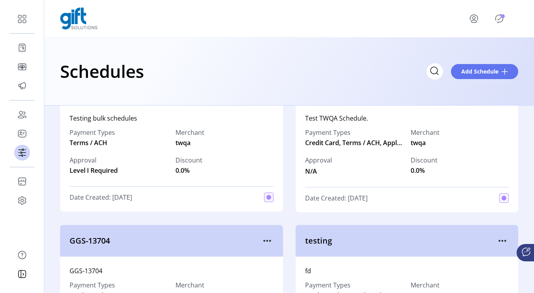
scroll to position [234, 0]
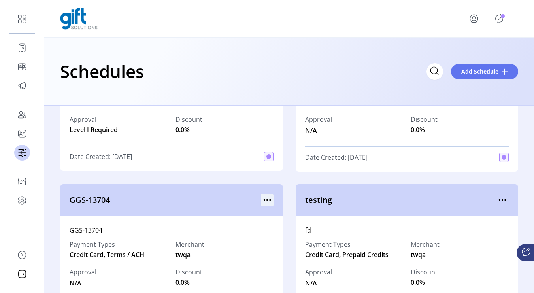
click at [271, 193] on div "GGS-13704" at bounding box center [171, 200] width 223 height 32
click at [267, 197] on icon "menu" at bounding box center [267, 200] width 13 height 13
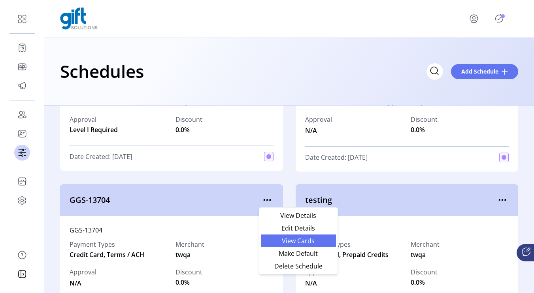
click at [281, 238] on span "View Cards" at bounding box center [298, 240] width 66 height 6
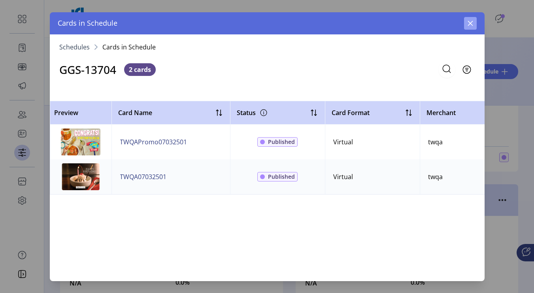
click at [453, 19] on button "button" at bounding box center [470, 23] width 13 height 13
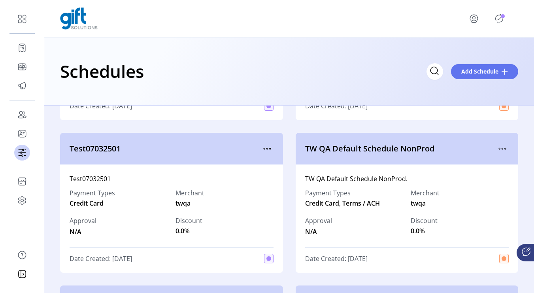
scroll to position [474, 0]
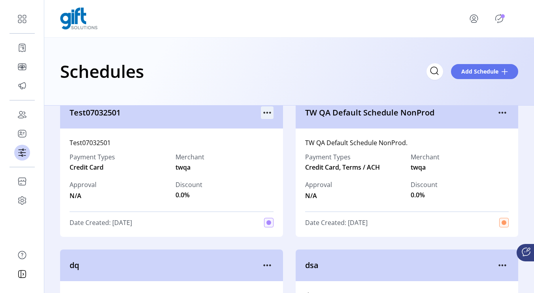
click at [268, 114] on icon "menu" at bounding box center [267, 112] width 13 height 13
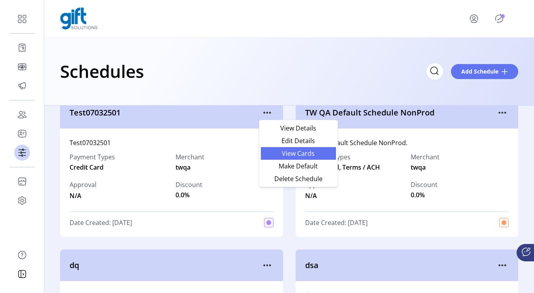
click at [285, 158] on link "View Cards" at bounding box center [298, 153] width 75 height 13
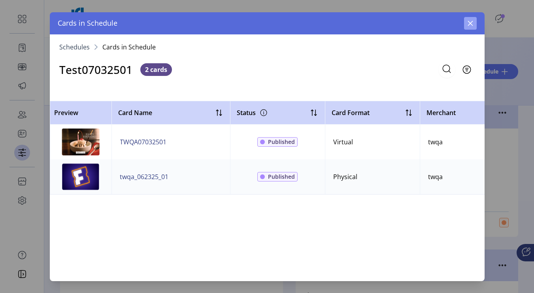
click at [453, 24] on icon "button" at bounding box center [470, 23] width 6 height 6
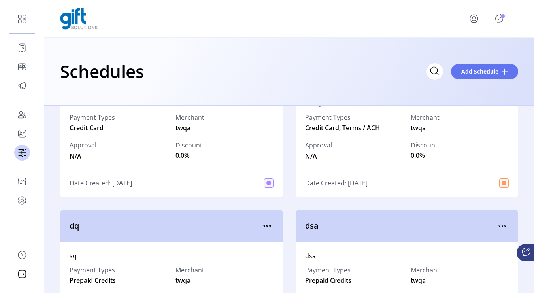
scroll to position [604, 0]
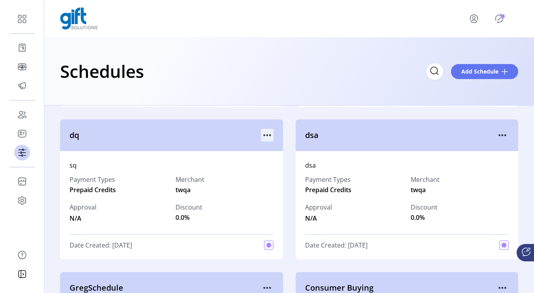
click at [265, 139] on icon "menu" at bounding box center [267, 135] width 13 height 13
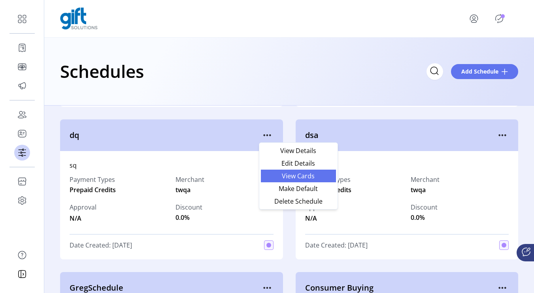
click at [275, 174] on span "View Cards" at bounding box center [298, 176] width 66 height 6
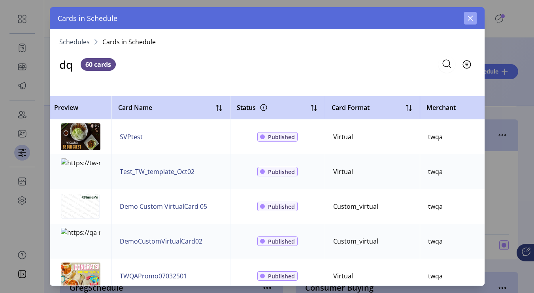
click at [453, 17] on icon "button" at bounding box center [469, 18] width 5 height 5
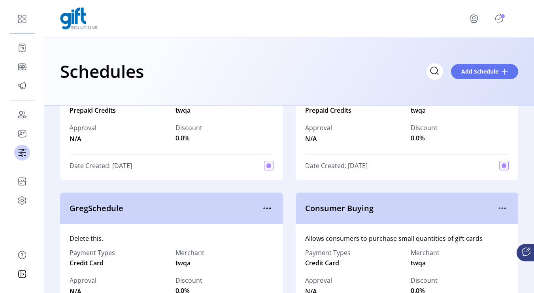
scroll to position [705, 0]
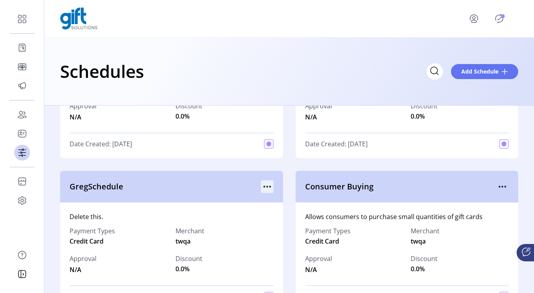
click at [264, 184] on icon "menu" at bounding box center [267, 186] width 13 height 13
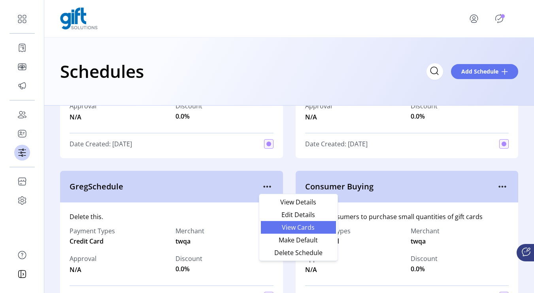
click at [280, 226] on span "View Cards" at bounding box center [298, 227] width 66 height 6
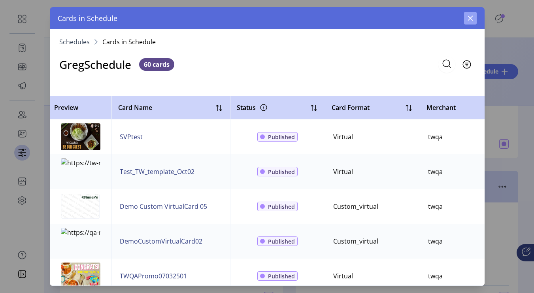
click at [453, 20] on icon "button" at bounding box center [470, 18] width 6 height 6
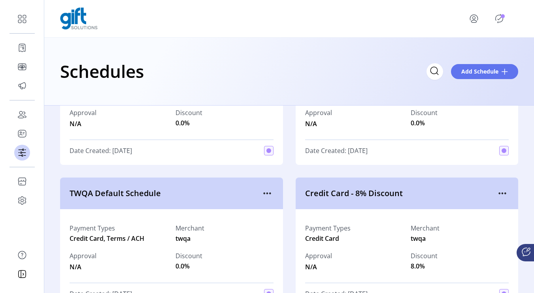
scroll to position [954, 0]
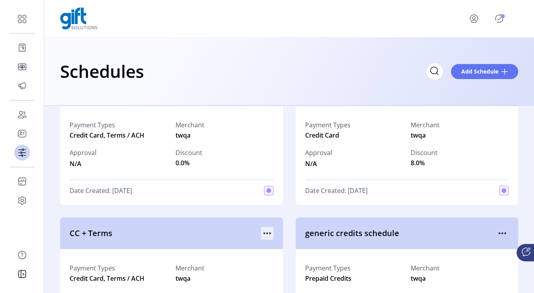
click at [264, 228] on icon "menu" at bounding box center [267, 233] width 13 height 13
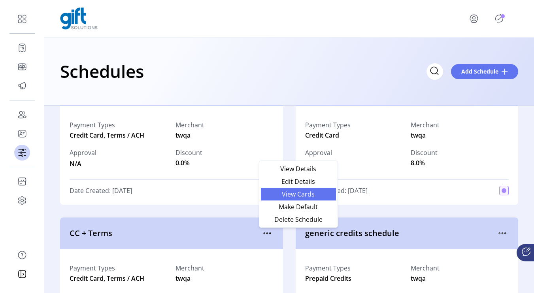
click at [281, 195] on span "View Cards" at bounding box center [298, 194] width 66 height 6
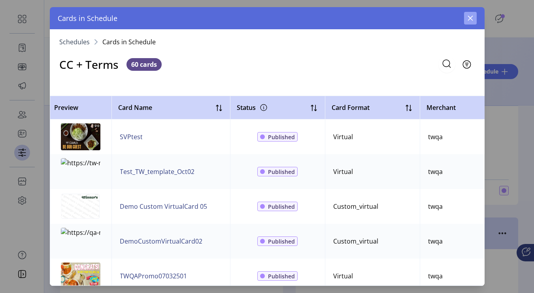
click at [453, 19] on icon "button" at bounding box center [469, 18] width 5 height 5
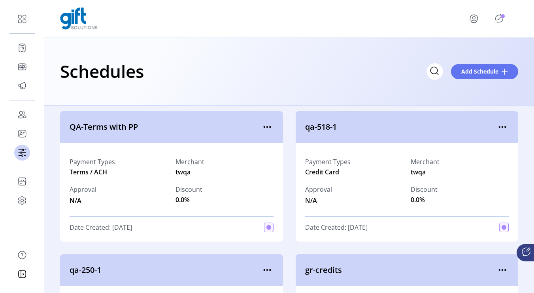
scroll to position [1446, 0]
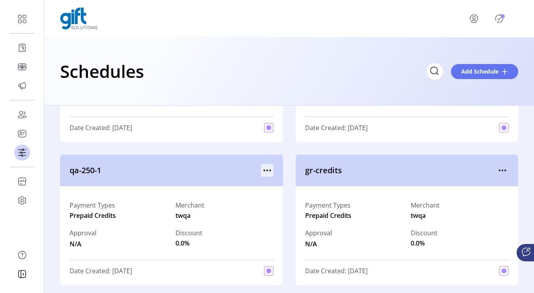
click at [268, 168] on icon "menu" at bounding box center [267, 170] width 13 height 13
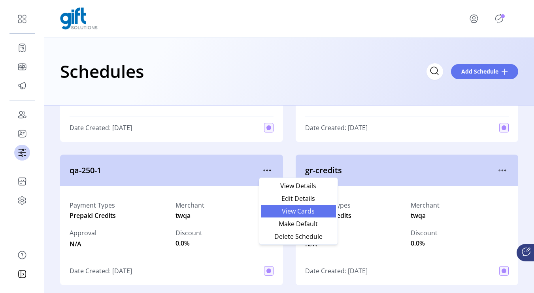
click at [288, 208] on span "View Cards" at bounding box center [298, 211] width 66 height 6
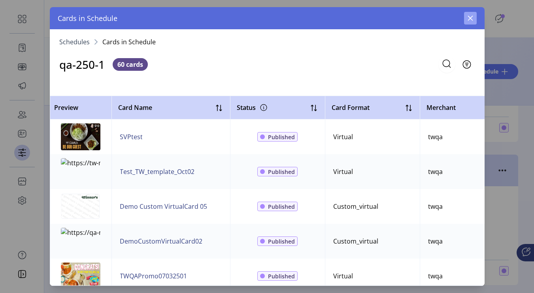
click at [453, 19] on icon "button" at bounding box center [469, 18] width 5 height 5
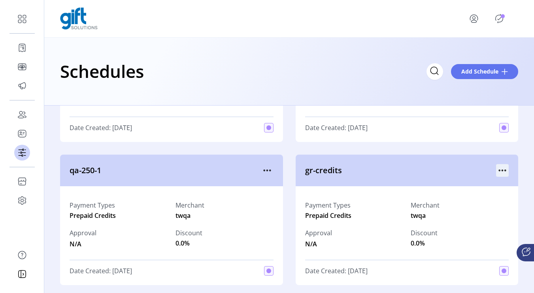
click at [453, 171] on icon "menu" at bounding box center [502, 170] width 13 height 13
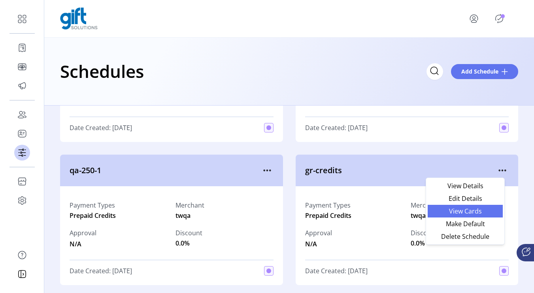
click at [453, 211] on span "View Cards" at bounding box center [465, 211] width 66 height 6
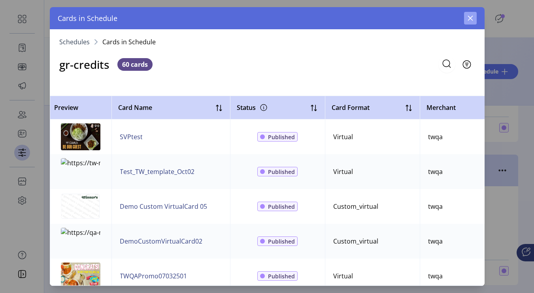
click at [453, 20] on icon "button" at bounding box center [470, 18] width 6 height 6
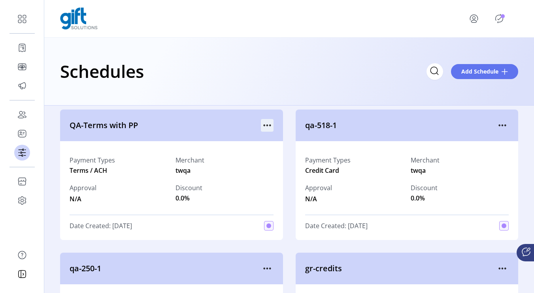
scroll to position [1347, 0]
click at [266, 128] on icon "menu" at bounding box center [267, 126] width 13 height 13
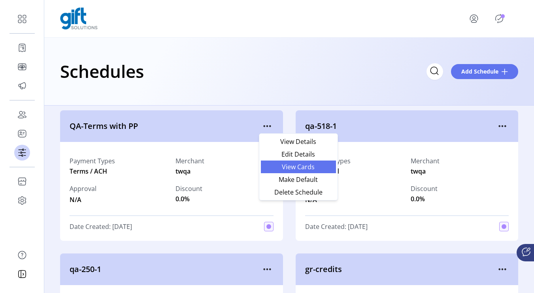
click at [279, 168] on span "View Cards" at bounding box center [298, 167] width 66 height 6
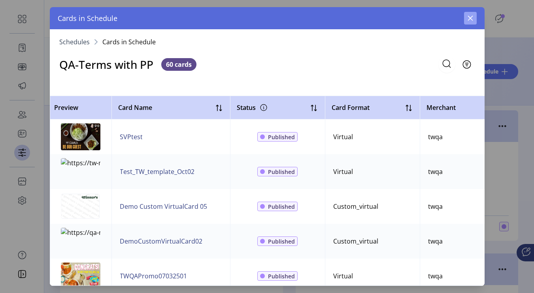
click at [453, 17] on icon "button" at bounding box center [469, 18] width 5 height 5
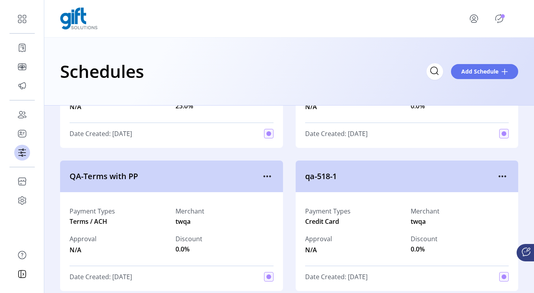
scroll to position [1288, 0]
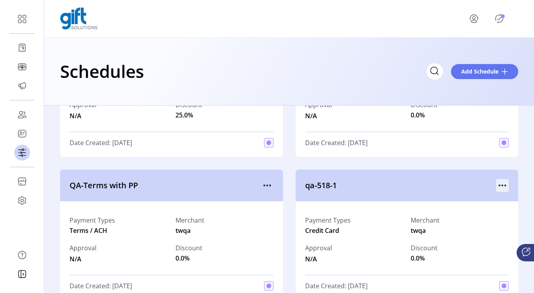
click at [453, 186] on icon "menu" at bounding box center [502, 185] width 13 height 13
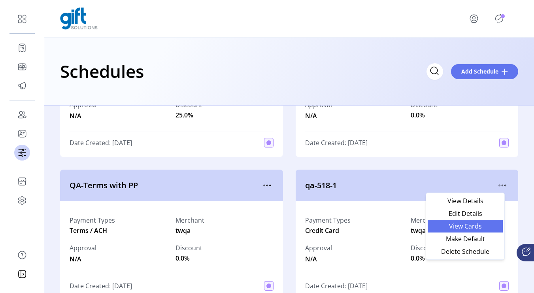
click at [453, 225] on span "View Cards" at bounding box center [465, 226] width 66 height 6
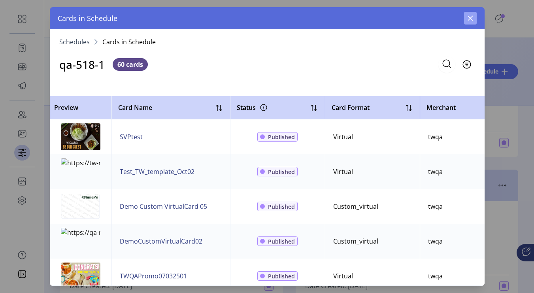
click at [453, 17] on icon "button" at bounding box center [470, 18] width 6 height 6
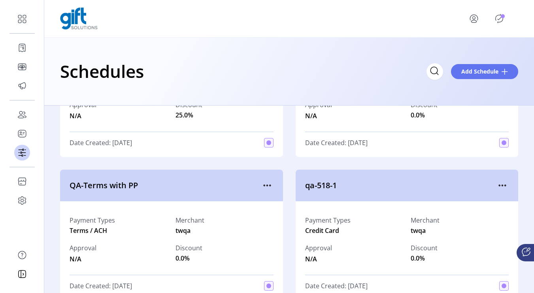
scroll to position [1208, 0]
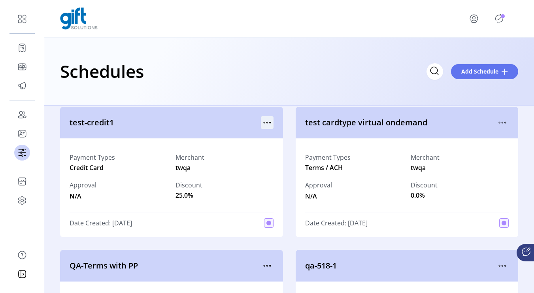
click at [268, 120] on icon "menu" at bounding box center [267, 122] width 13 height 13
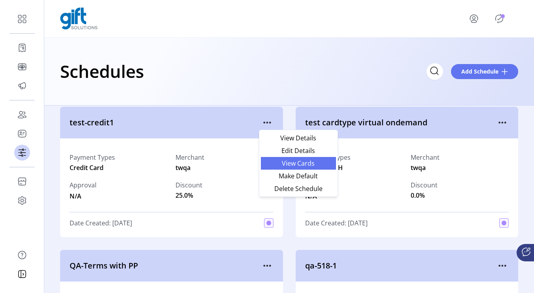
click at [288, 167] on link "View Cards" at bounding box center [298, 163] width 75 height 13
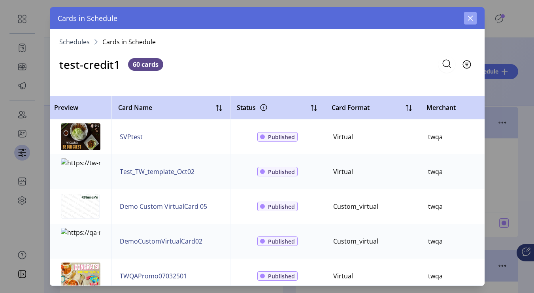
click at [453, 21] on icon "button" at bounding box center [470, 18] width 6 height 6
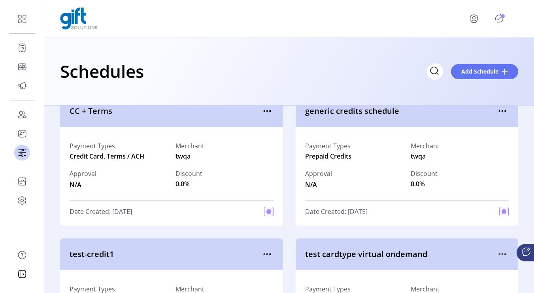
scroll to position [1033, 0]
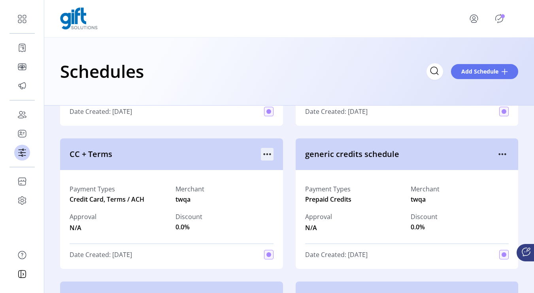
click at [267, 155] on icon "menu" at bounding box center [267, 154] width 13 height 13
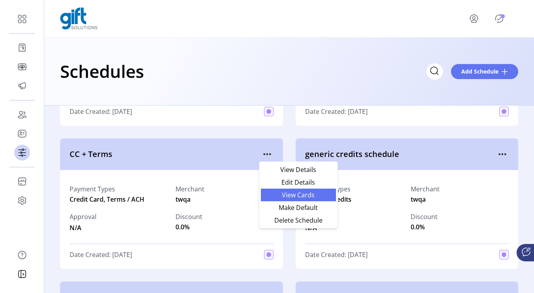
click at [284, 195] on span "View Cards" at bounding box center [298, 195] width 66 height 6
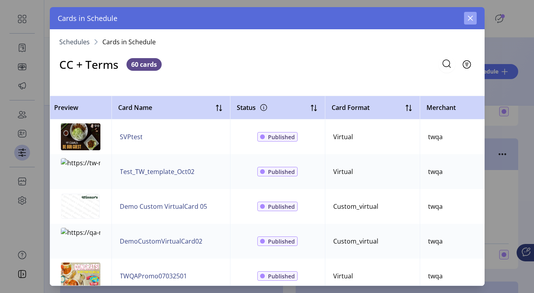
click at [453, 18] on icon "button" at bounding box center [469, 18] width 5 height 5
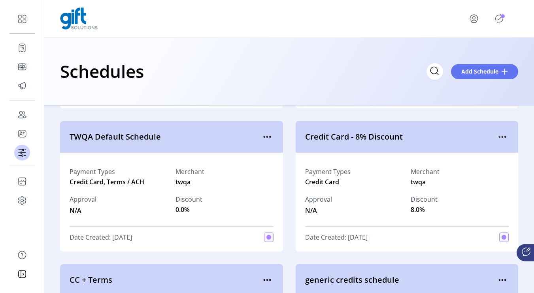
scroll to position [903, 0]
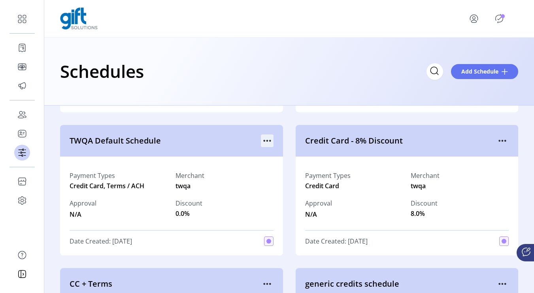
click at [265, 142] on icon "menu" at bounding box center [267, 140] width 13 height 13
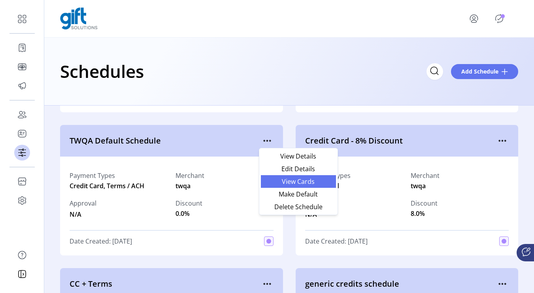
click at [280, 182] on span "View Cards" at bounding box center [298, 181] width 66 height 6
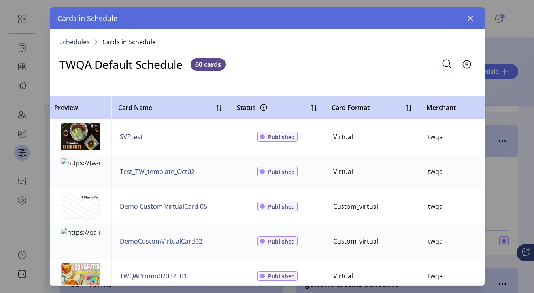
click at [453, 18] on button "button" at bounding box center [470, 18] width 13 height 13
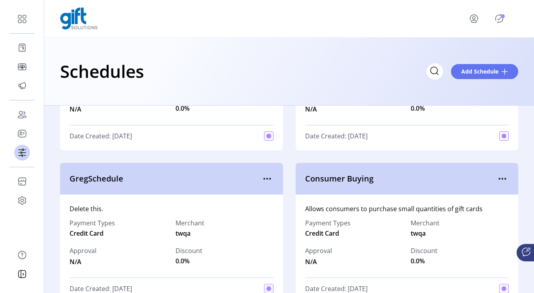
scroll to position [702, 0]
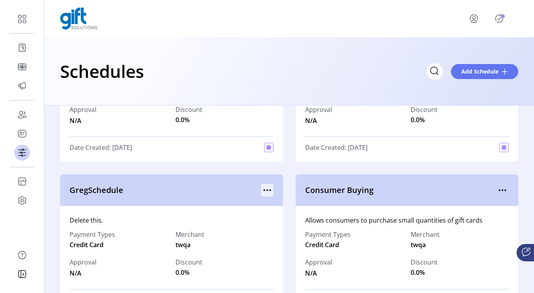
click at [269, 192] on icon "menu" at bounding box center [267, 190] width 13 height 13
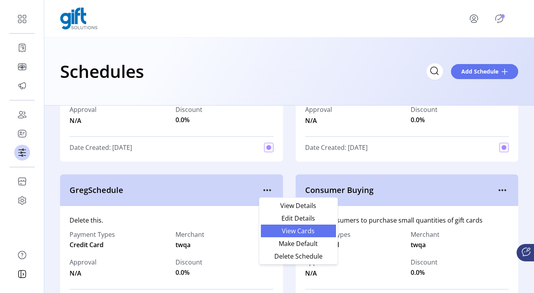
click at [282, 228] on span "View Cards" at bounding box center [298, 231] width 66 height 6
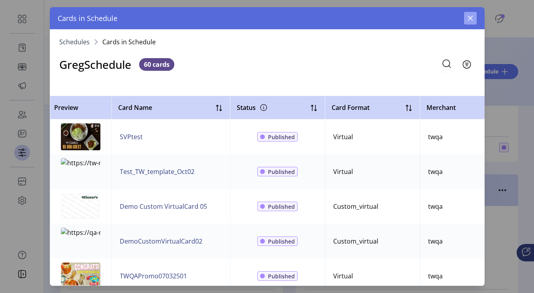
click at [453, 18] on icon "button" at bounding box center [470, 18] width 6 height 6
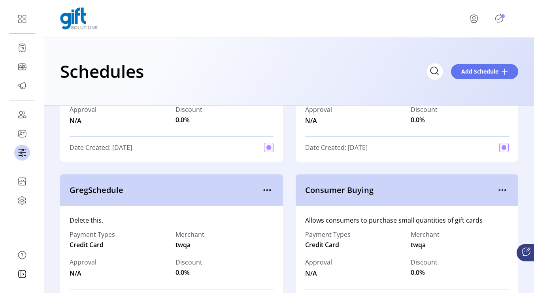
scroll to position [553, 0]
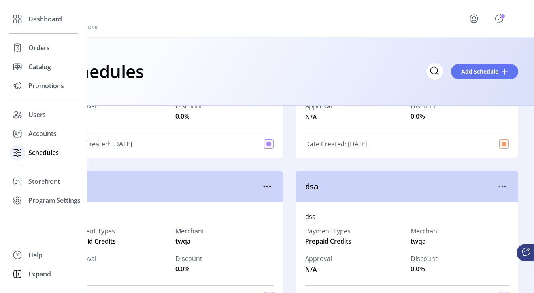
click at [34, 156] on span "Schedules" at bounding box center [43, 152] width 30 height 9
click at [20, 151] on icon at bounding box center [17, 152] width 13 height 13
click at [32, 180] on span "Storefront" at bounding box center [44, 181] width 32 height 9
click at [39, 194] on span "Configuration" at bounding box center [48, 196] width 41 height 9
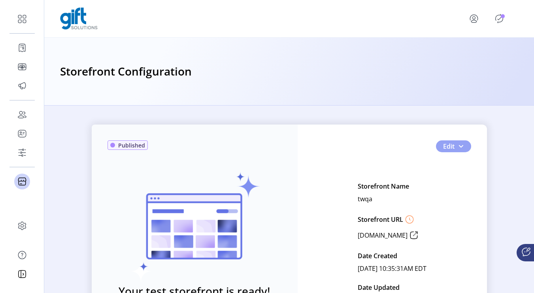
click at [453, 144] on span "button" at bounding box center [460, 146] width 6 height 6
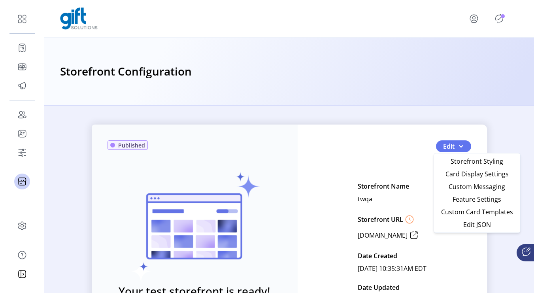
click at [413, 138] on div "Published Your test storefront is ready! View Test Storefront Edit Storefront N…" at bounding box center [289, 242] width 395 height 237
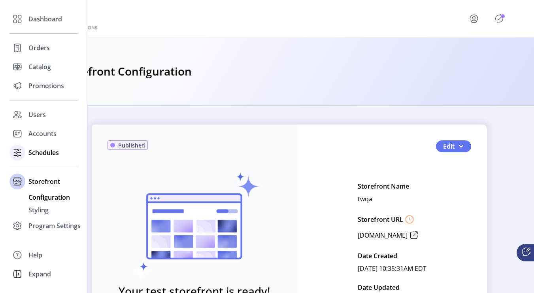
click at [23, 156] on icon at bounding box center [17, 152] width 13 height 13
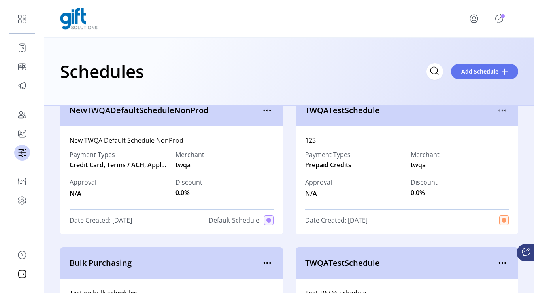
scroll to position [21, 0]
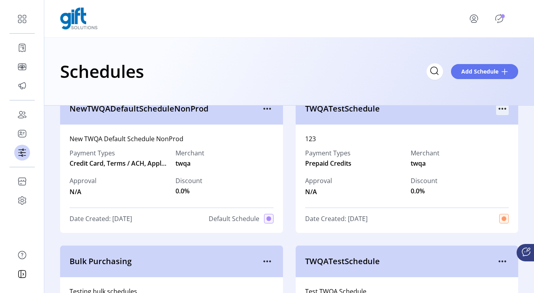
click at [453, 111] on icon "menu" at bounding box center [502, 108] width 13 height 13
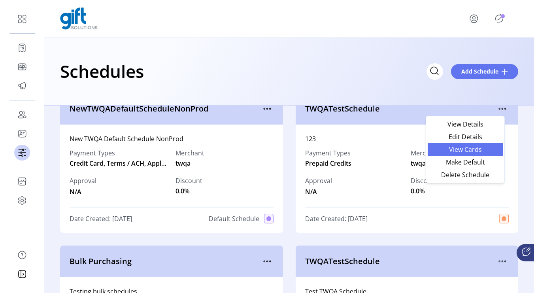
click at [453, 148] on span "View Cards" at bounding box center [465, 149] width 66 height 6
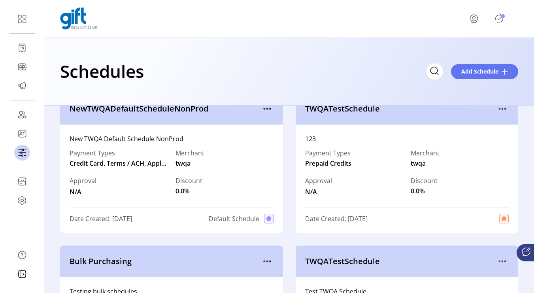
click at [453, 19] on icon "Publisher Panel" at bounding box center [499, 18] width 13 height 13
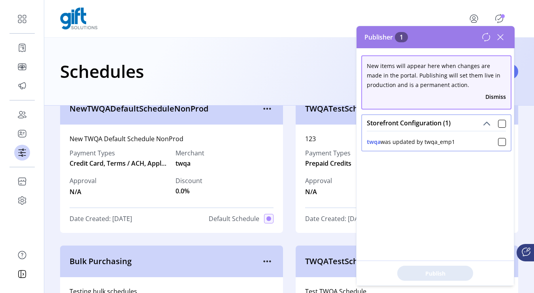
click at [453, 41] on icon at bounding box center [500, 37] width 13 height 13
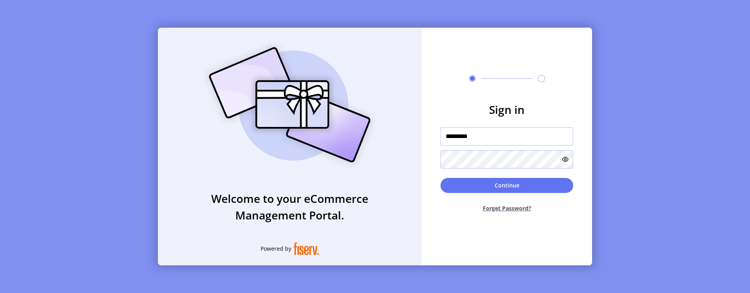
click at [496, 136] on input "*********" at bounding box center [507, 136] width 133 height 18
type input "**********"
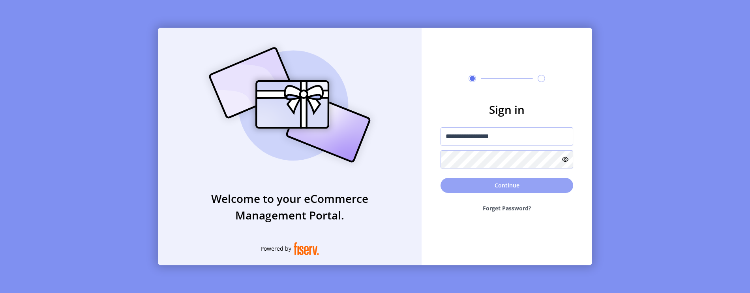
click at [489, 182] on button "Continue" at bounding box center [507, 185] width 133 height 15
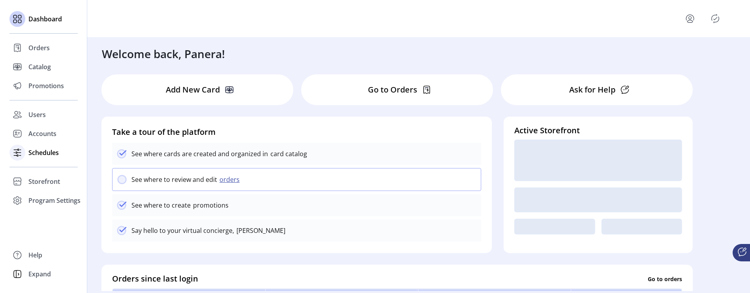
click at [34, 153] on span "Schedules" at bounding box center [43, 152] width 30 height 9
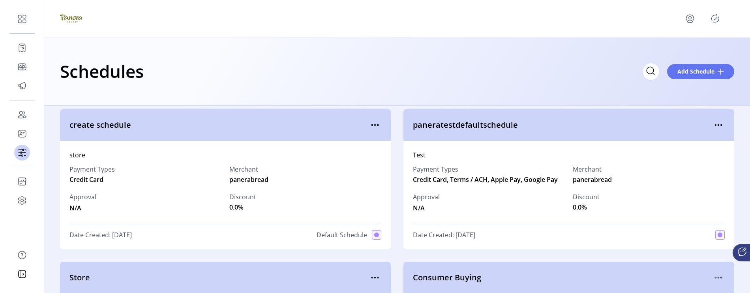
scroll to position [7, 0]
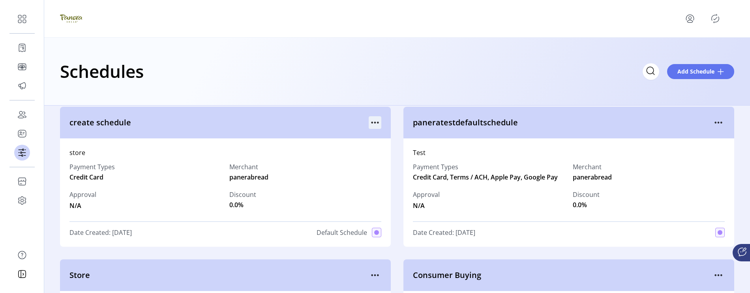
click at [375, 118] on icon "menu" at bounding box center [375, 122] width 13 height 13
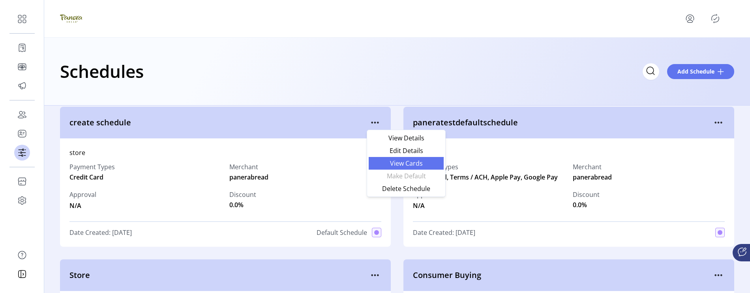
click at [387, 162] on span "View Cards" at bounding box center [407, 163] width 66 height 6
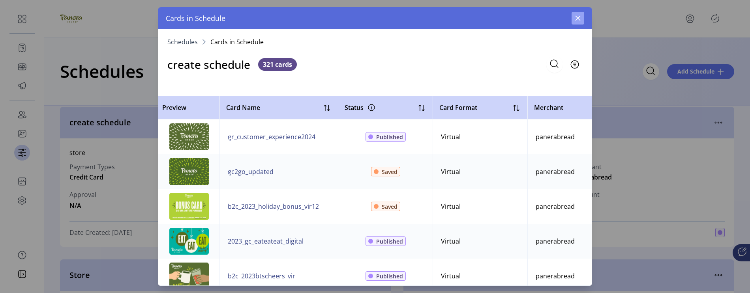
click at [579, 18] on icon "button" at bounding box center [578, 18] width 5 height 5
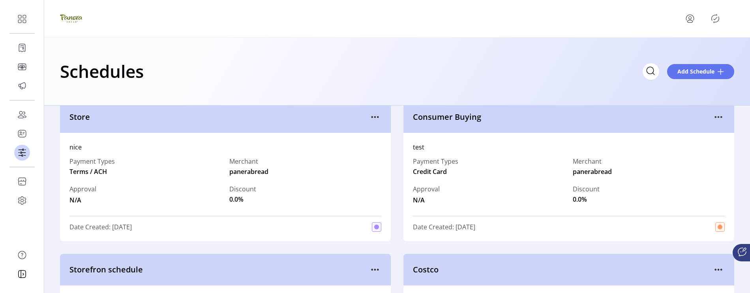
scroll to position [138, 0]
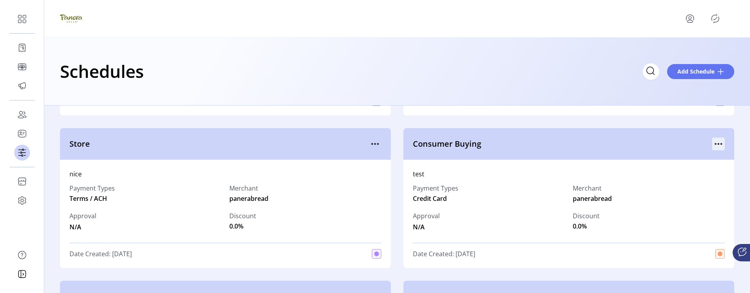
click at [714, 141] on icon "menu" at bounding box center [719, 143] width 13 height 13
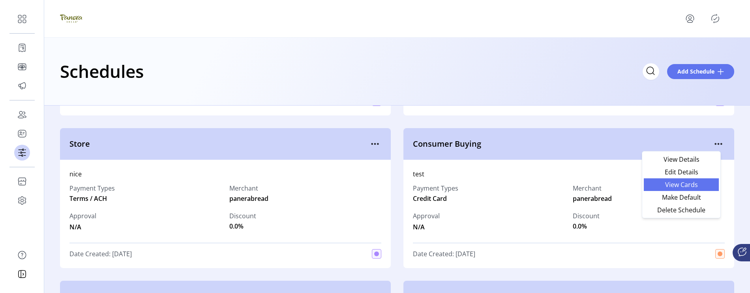
click at [691, 181] on span "View Cards" at bounding box center [682, 184] width 66 height 6
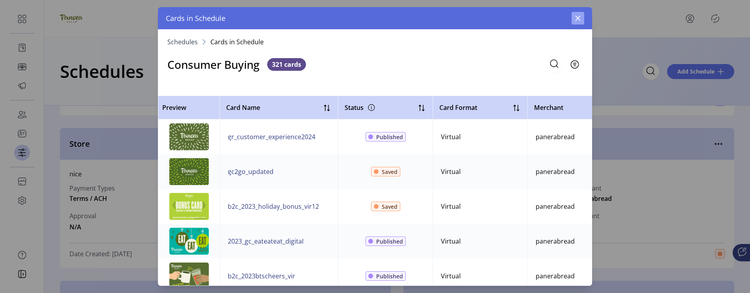
click at [582, 21] on button "button" at bounding box center [578, 18] width 13 height 13
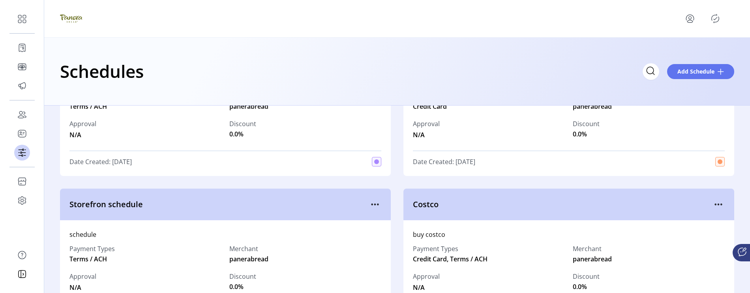
scroll to position [234, 0]
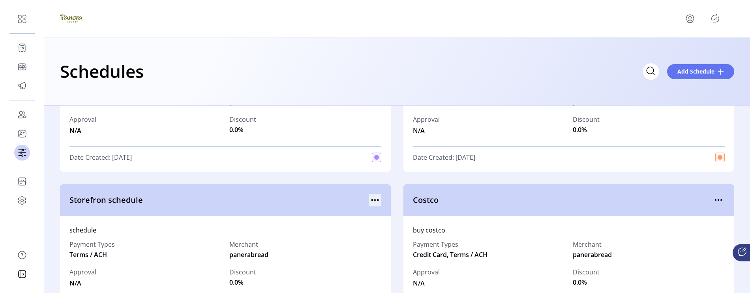
click at [370, 201] on icon "menu" at bounding box center [375, 200] width 13 height 13
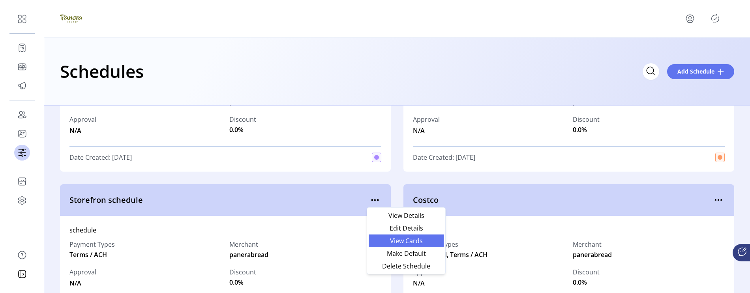
click at [381, 237] on span "View Cards" at bounding box center [407, 240] width 66 height 6
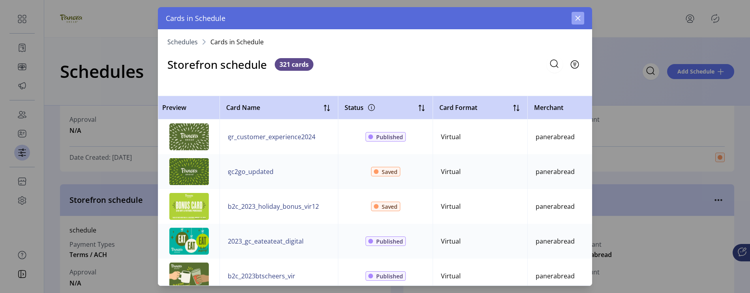
click at [577, 12] on button "button" at bounding box center [578, 18] width 13 height 13
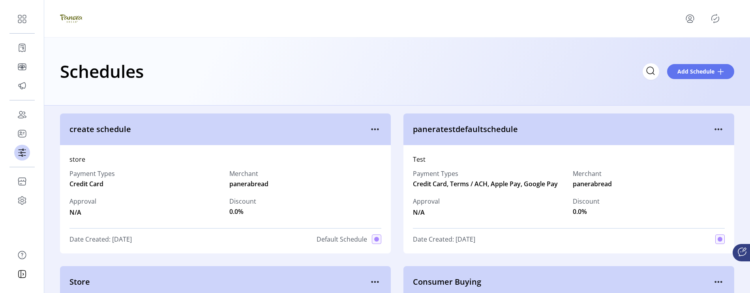
click at [690, 23] on icon "menu" at bounding box center [690, 18] width 13 height 13
click at [689, 59] on div "Profile Sign Out" at bounding box center [710, 47] width 70 height 36
click at [689, 58] on link "Sign Out" at bounding box center [709, 53] width 69 height 13
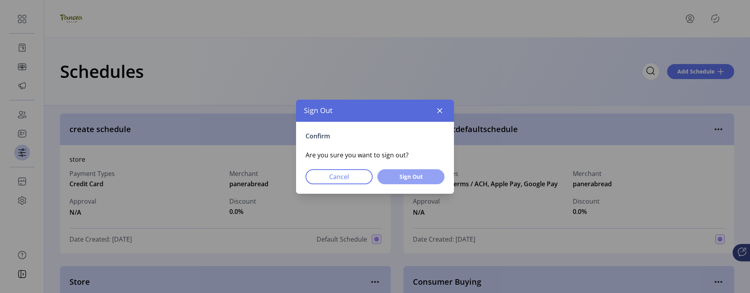
click at [434, 173] on span "Sign Out" at bounding box center [411, 176] width 47 height 8
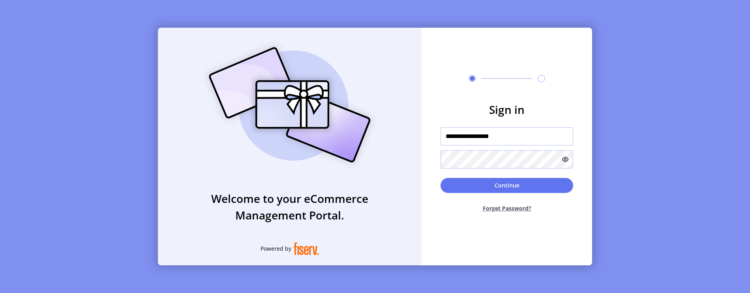
click at [502, 141] on input "**********" at bounding box center [507, 136] width 133 height 18
paste input "text"
type input "**********"
click at [565, 160] on icon at bounding box center [565, 159] width 6 height 6
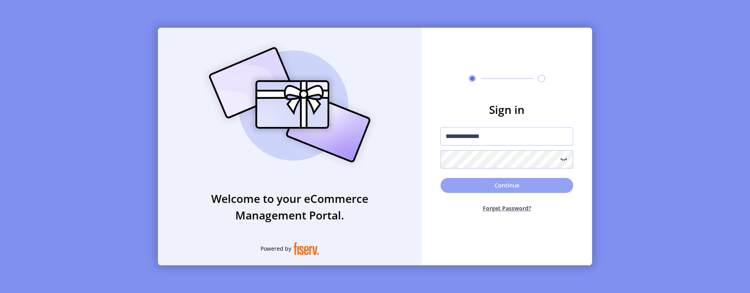
click at [454, 182] on button "Continue" at bounding box center [507, 185] width 133 height 15
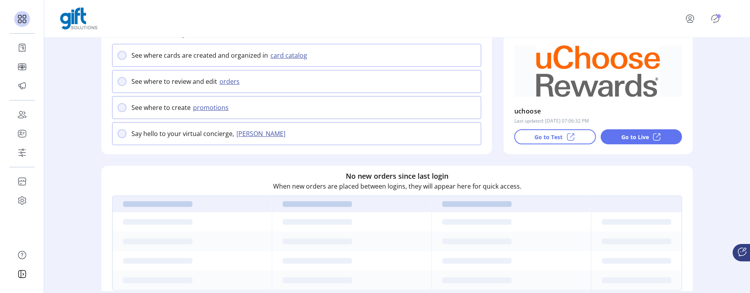
scroll to position [123, 0]
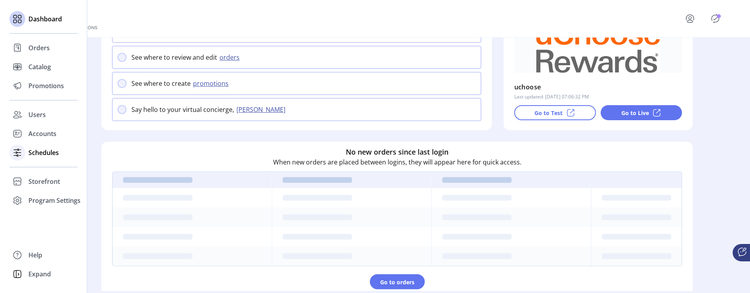
click at [34, 152] on span "Schedules" at bounding box center [43, 152] width 30 height 9
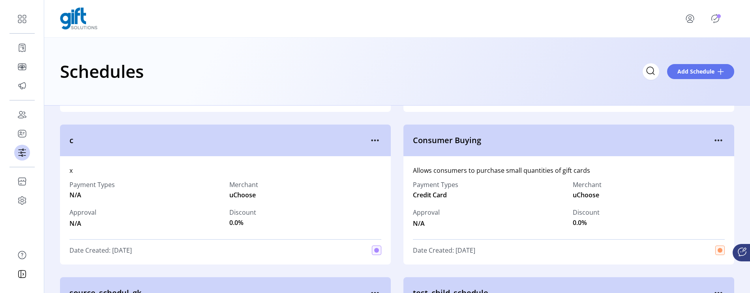
scroll to position [150, 0]
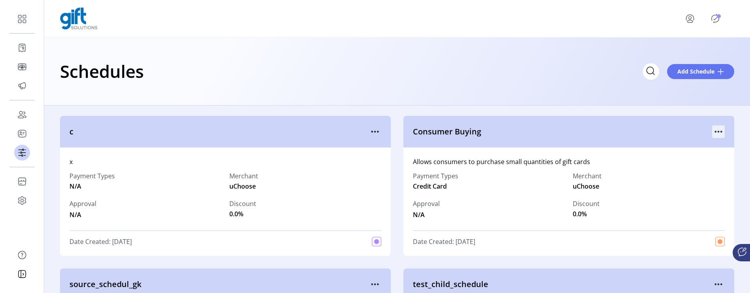
click at [713, 132] on icon "menu" at bounding box center [719, 131] width 13 height 13
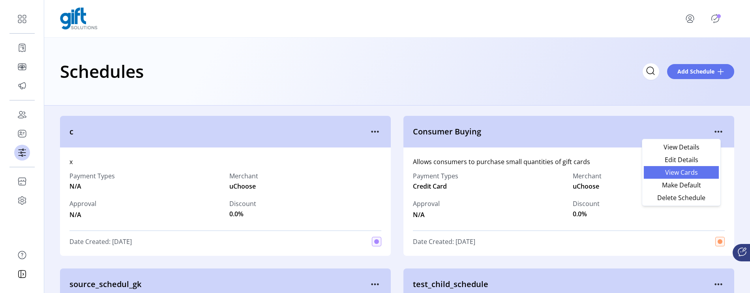
click at [698, 170] on span "View Cards" at bounding box center [682, 172] width 66 height 6
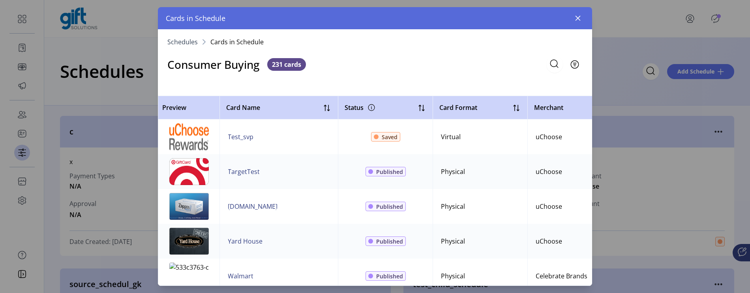
click at [210, 132] on td at bounding box center [189, 136] width 62 height 35
click at [206, 136] on img at bounding box center [188, 136] width 39 height 27
click at [237, 135] on span "Test_svp" at bounding box center [241, 136] width 26 height 9
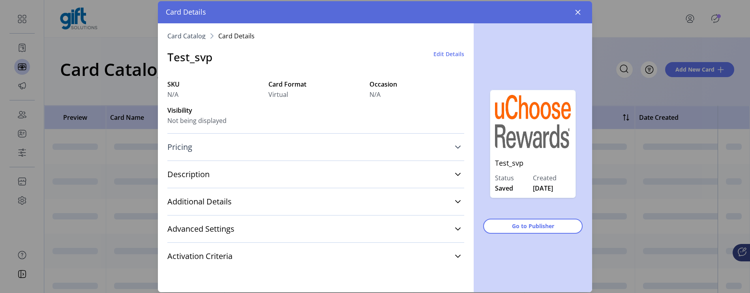
click at [242, 142] on link "Pricing" at bounding box center [315, 146] width 297 height 17
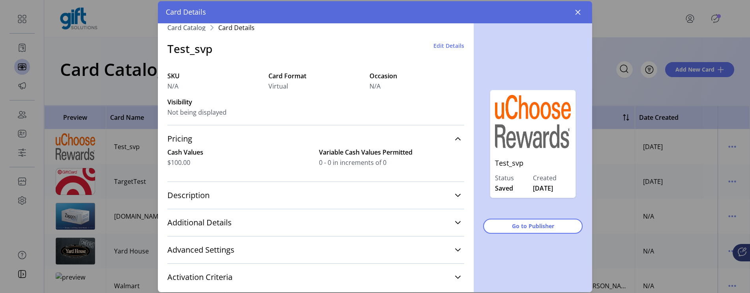
scroll to position [13, 0]
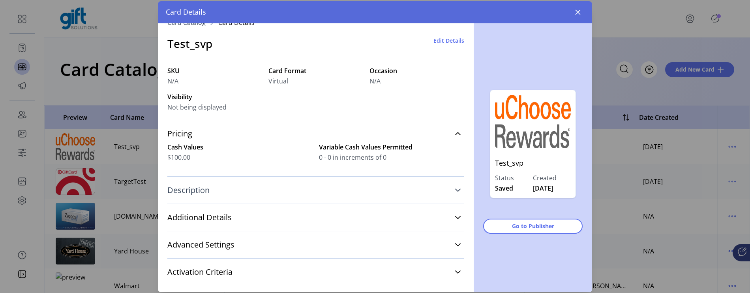
click at [458, 189] on link "Description" at bounding box center [315, 189] width 297 height 17
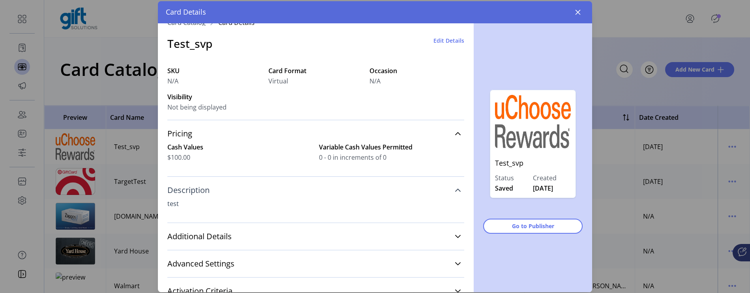
scroll to position [43, 0]
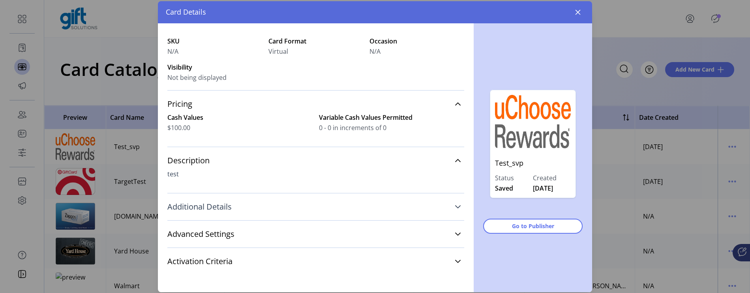
click at [457, 209] on link "Additional Details" at bounding box center [315, 206] width 297 height 17
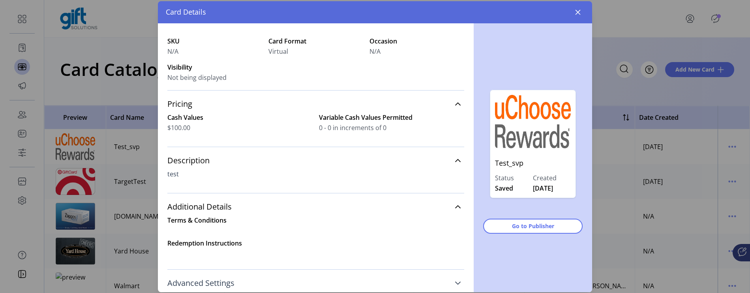
click at [457, 284] on icon at bounding box center [458, 283] width 6 height 6
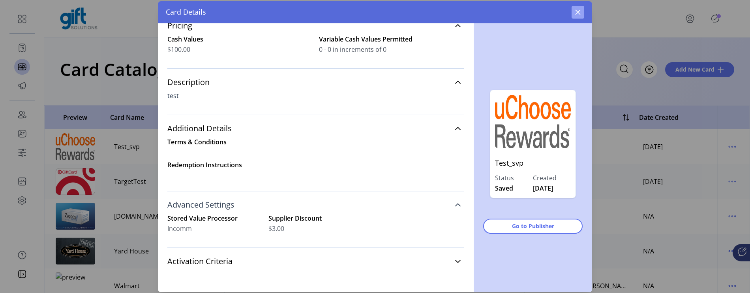
click at [576, 8] on button "button" at bounding box center [578, 12] width 13 height 13
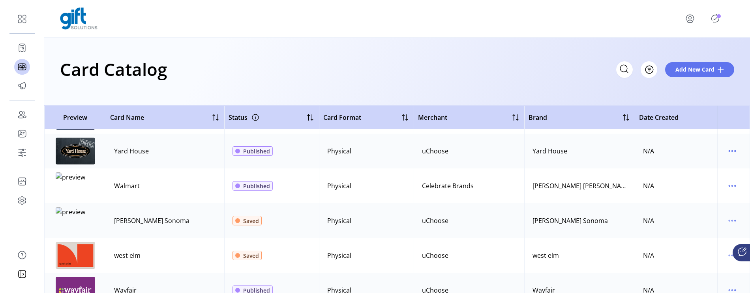
scroll to position [131, 0]
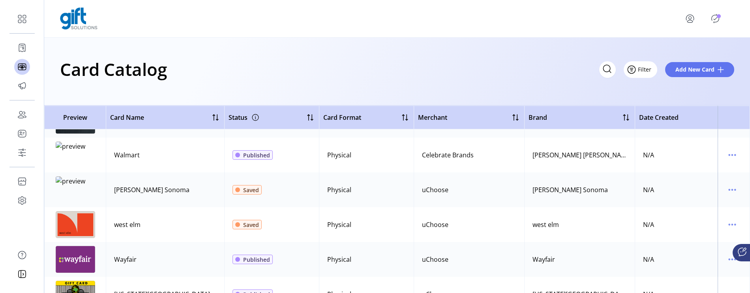
click at [654, 71] on button "Filter" at bounding box center [641, 69] width 34 height 17
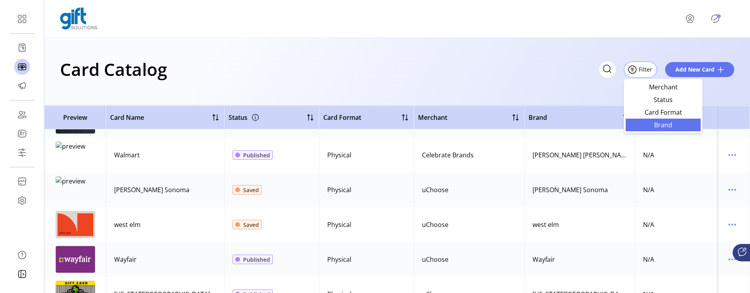
click at [662, 123] on span "Brand" at bounding box center [664, 125] width 66 height 6
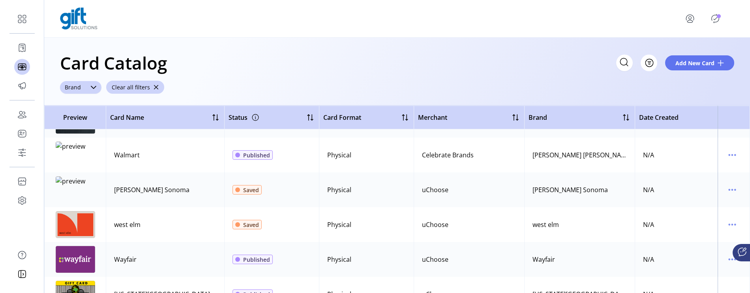
click at [86, 91] on div "dropdown trigger" at bounding box center [94, 87] width 16 height 13
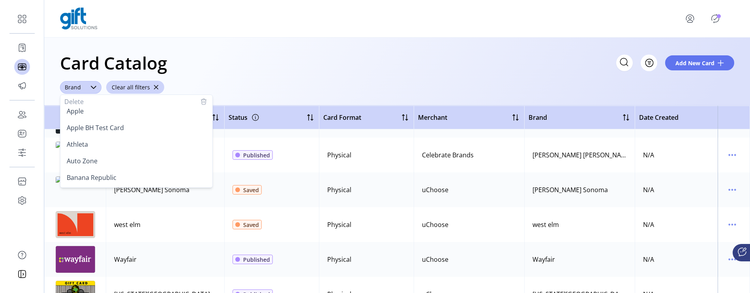
scroll to position [175, 0]
click at [99, 140] on li "Athleta" at bounding box center [136, 142] width 149 height 16
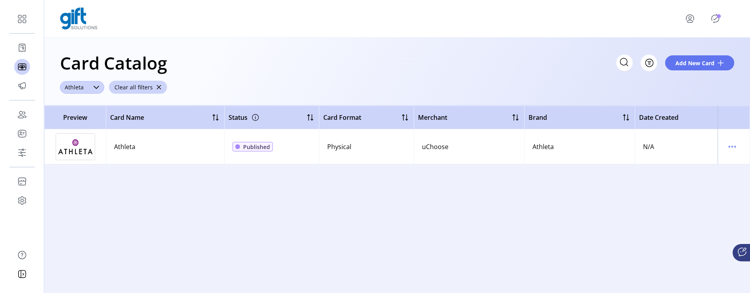
click at [91, 88] on div "dropdown trigger" at bounding box center [96, 87] width 16 height 13
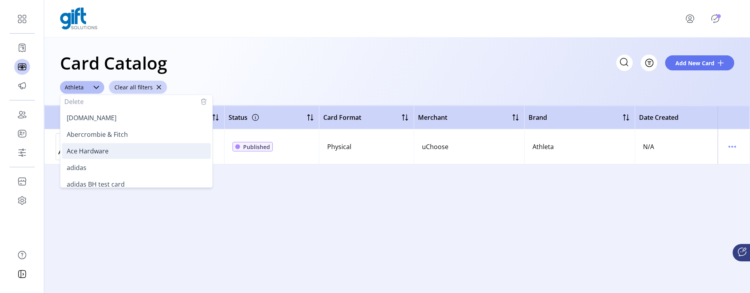
scroll to position [196, 0]
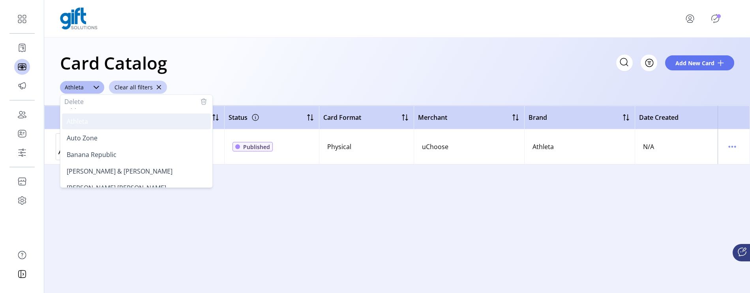
click at [100, 124] on li "Athleta" at bounding box center [136, 121] width 149 height 16
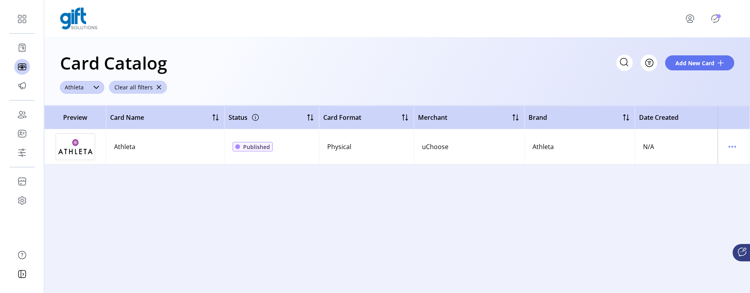
click at [90, 93] on div "dropdown trigger" at bounding box center [96, 87] width 16 height 13
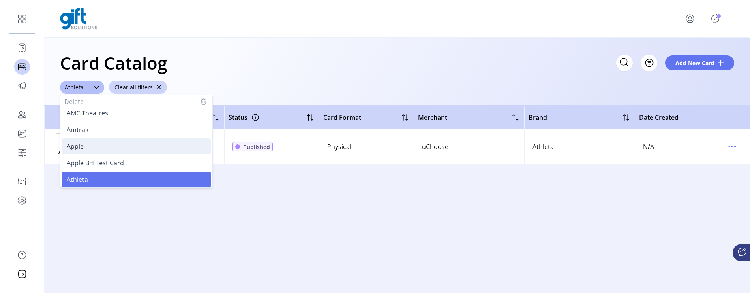
scroll to position [2410, 0]
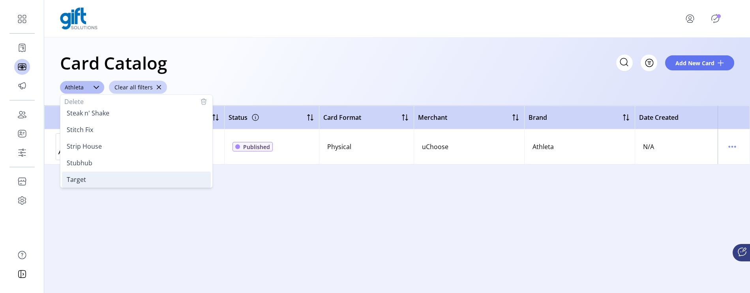
click at [94, 172] on li "Target" at bounding box center [136, 179] width 149 height 16
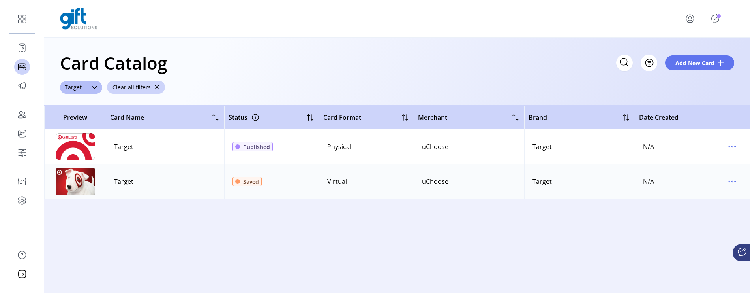
click at [154, 134] on td "Target" at bounding box center [165, 146] width 118 height 35
click at [347, 149] on div "Physical" at bounding box center [339, 146] width 24 height 9
click at [725, 148] on td at bounding box center [734, 146] width 32 height 35
click at [731, 146] on icon "menu" at bounding box center [732, 146] width 13 height 13
click at [721, 160] on span "View Details" at bounding box center [700, 162] width 66 height 6
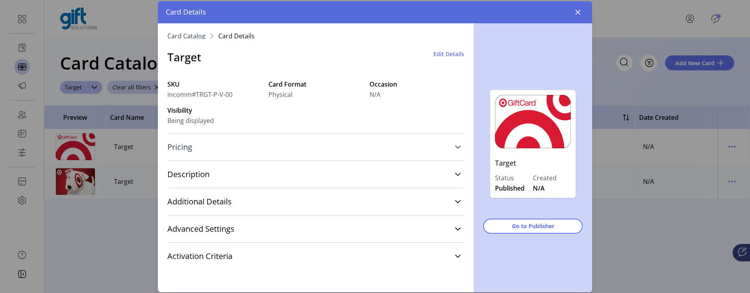
click at [450, 148] on link "Pricing" at bounding box center [315, 146] width 297 height 17
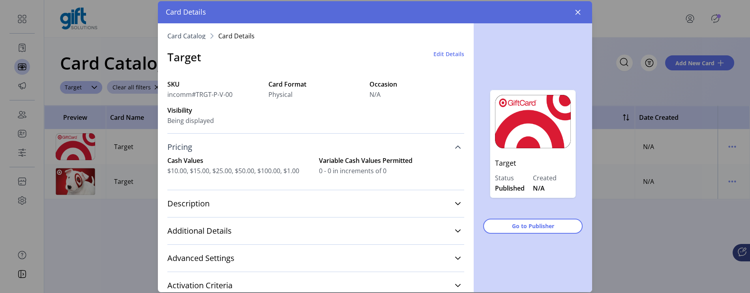
click at [450, 148] on link "Pricing" at bounding box center [315, 146] width 297 height 17
click at [450, 195] on link "Description" at bounding box center [315, 203] width 297 height 17
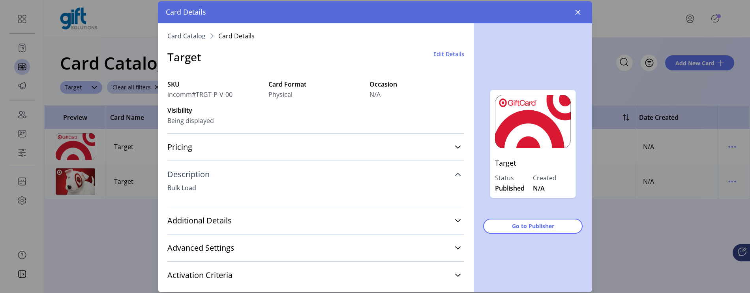
click at [450, 176] on link "Description" at bounding box center [315, 174] width 297 height 17
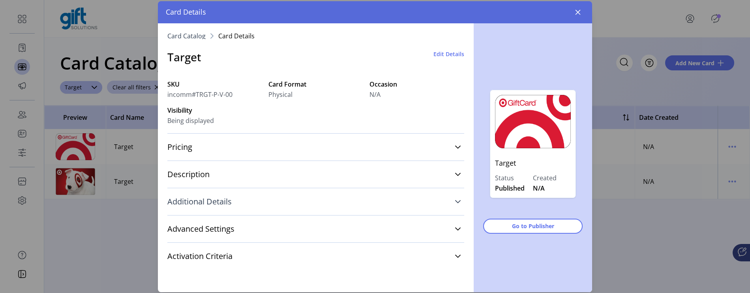
click at [454, 198] on link "Additional Details" at bounding box center [315, 201] width 297 height 17
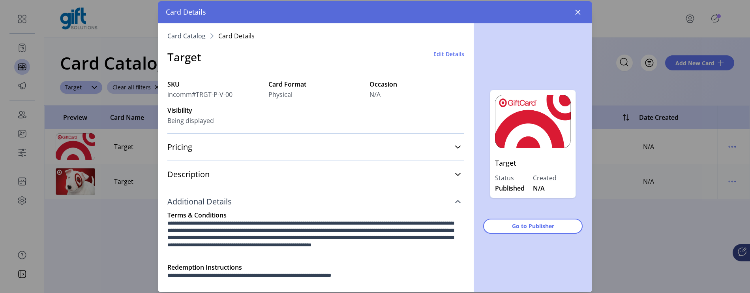
click at [455, 207] on link "Additional Details" at bounding box center [315, 201] width 297 height 17
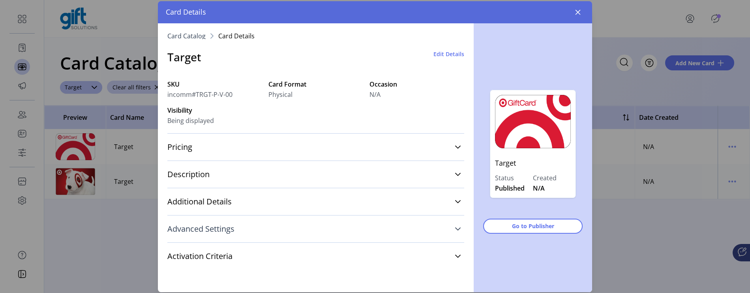
click at [456, 231] on icon at bounding box center [458, 229] width 6 height 6
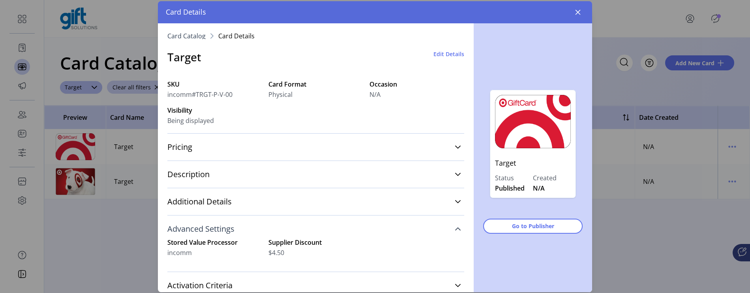
scroll to position [4, 0]
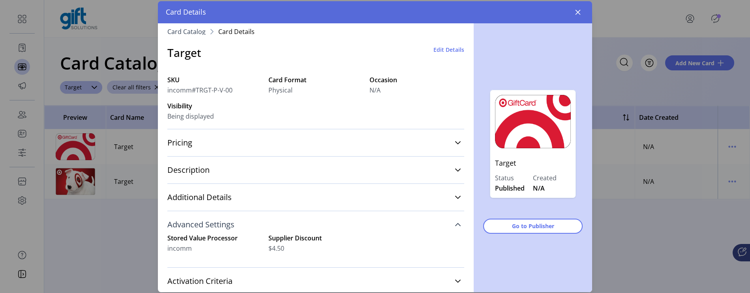
click at [455, 224] on icon at bounding box center [458, 224] width 6 height 6
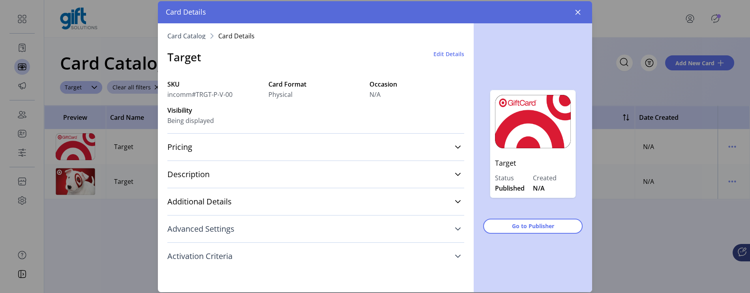
scroll to position [0, 0]
click at [455, 253] on icon at bounding box center [458, 256] width 6 height 6
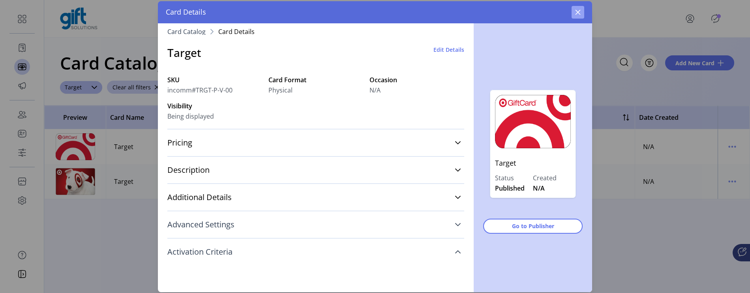
click at [574, 14] on button "button" at bounding box center [578, 12] width 13 height 13
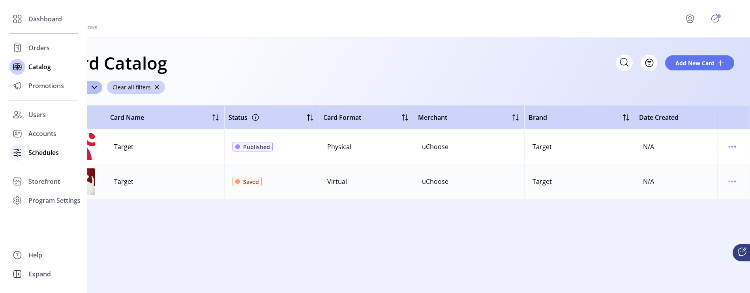
click at [39, 157] on span "Schedules" at bounding box center [43, 152] width 30 height 9
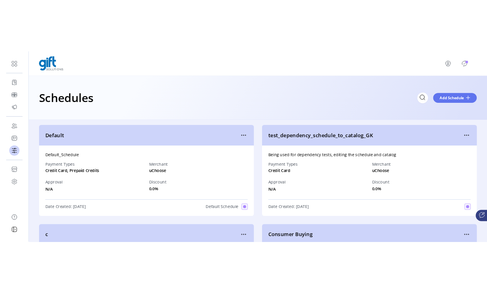
scroll to position [0, 0]
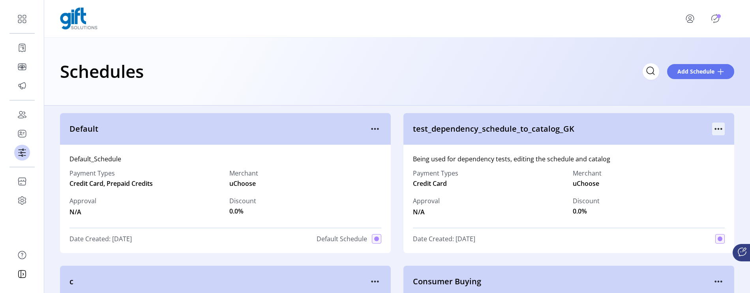
click at [717, 126] on icon "menu" at bounding box center [719, 128] width 13 height 13
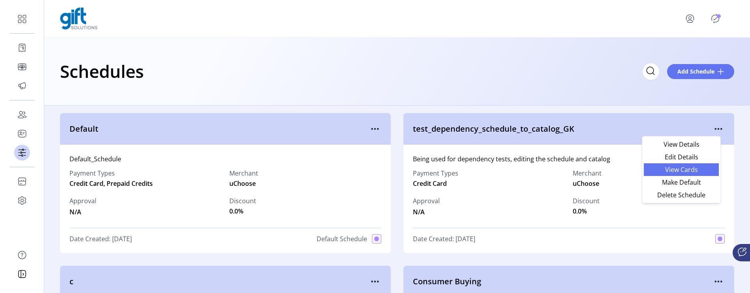
click at [692, 168] on span "View Cards" at bounding box center [682, 169] width 66 height 6
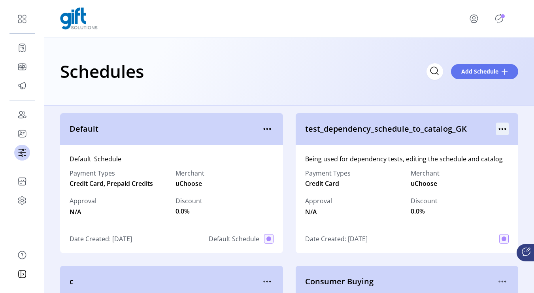
click at [497, 124] on icon "menu" at bounding box center [502, 128] width 13 height 13
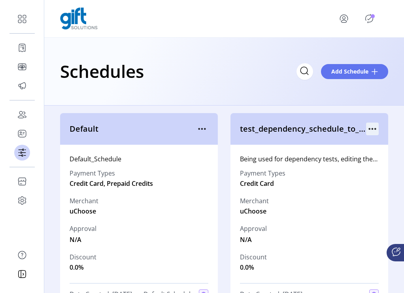
click at [369, 126] on icon "menu" at bounding box center [372, 128] width 13 height 13
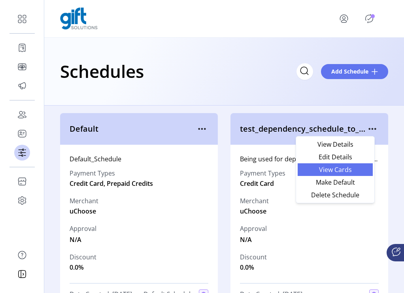
click at [354, 167] on span "View Cards" at bounding box center [335, 169] width 66 height 6
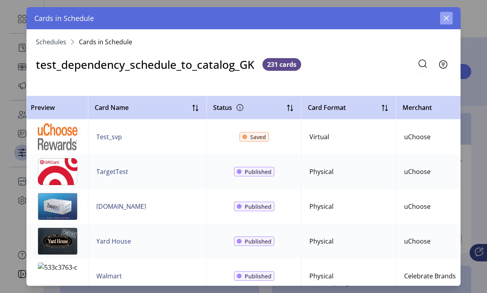
click at [446, 20] on icon "button" at bounding box center [447, 18] width 6 height 6
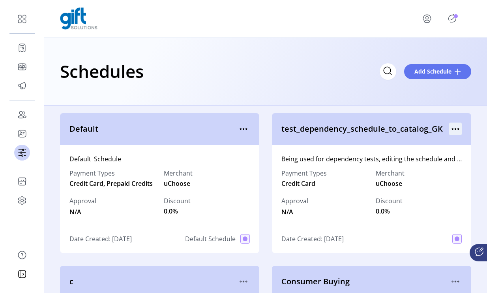
click at [454, 127] on icon "menu" at bounding box center [456, 128] width 13 height 13
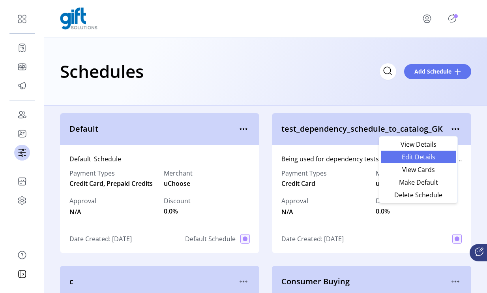
click at [445, 152] on link "Edit Details" at bounding box center [418, 156] width 75 height 13
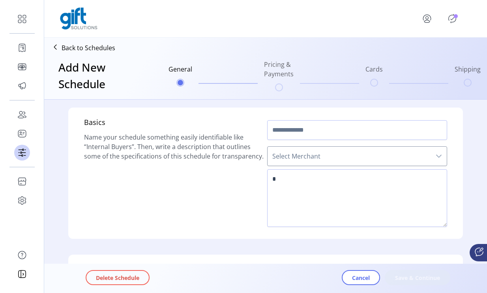
type input "**********"
type textarea "**********"
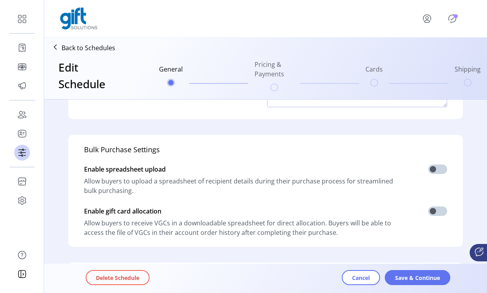
scroll to position [122, 0]
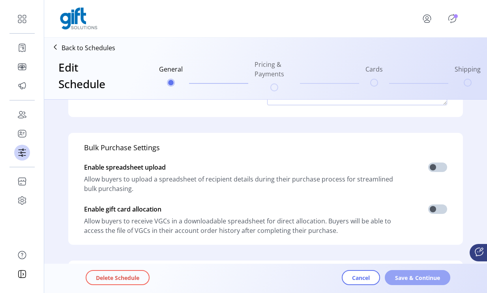
click at [401, 278] on span "Save & Continue" at bounding box center [417, 277] width 45 height 8
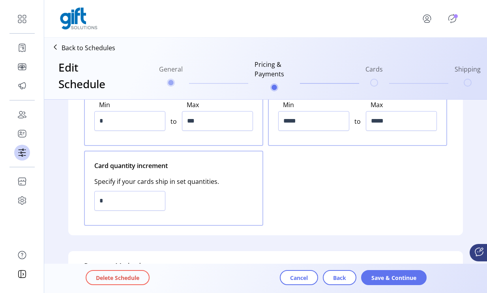
click at [401, 278] on span "Save & Continue" at bounding box center [394, 277] width 45 height 8
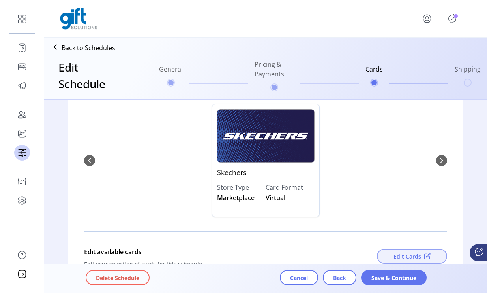
scroll to position [119, 0]
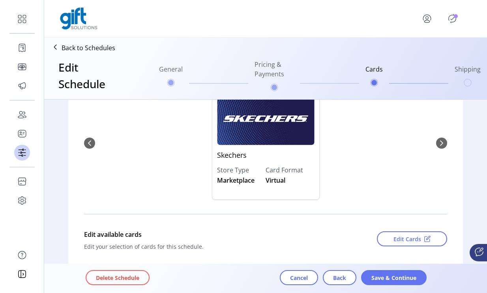
click at [439, 142] on div "Skechers Store Type Marketplace Card Format Virtual" at bounding box center [265, 143] width 363 height 129
click at [439, 144] on div "Skechers Store Type Marketplace Card Format Virtual" at bounding box center [265, 143] width 363 height 129
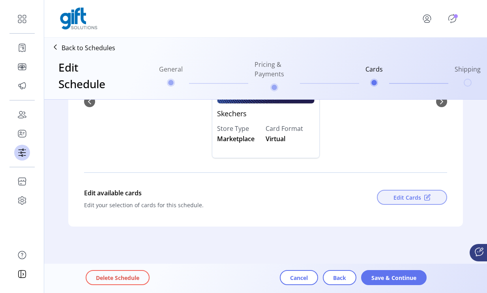
click at [425, 197] on span at bounding box center [428, 197] width 6 height 6
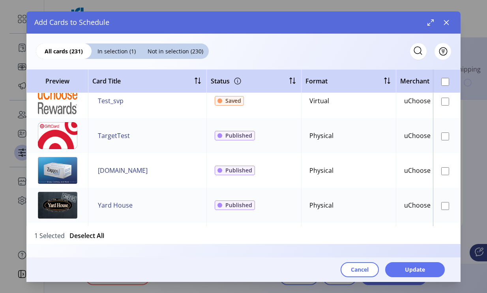
scroll to position [10, 0]
click at [185, 54] on span "Not in selection (230)" at bounding box center [175, 51] width 67 height 8
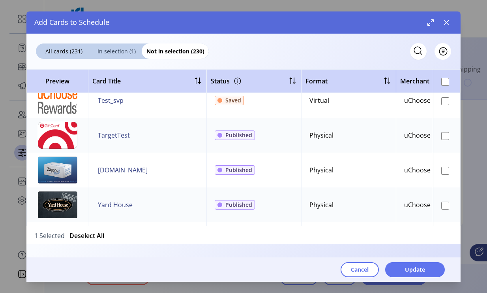
click at [123, 52] on span "In selection (1)" at bounding box center [117, 51] width 50 height 8
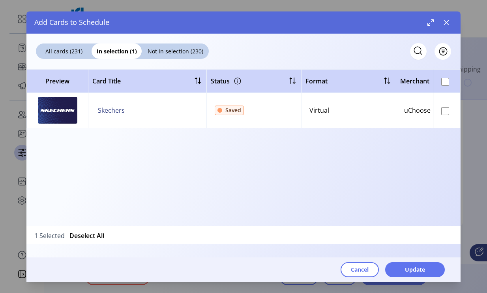
scroll to position [0, 0]
click at [154, 53] on span "Not in selection (230)" at bounding box center [175, 51] width 67 height 8
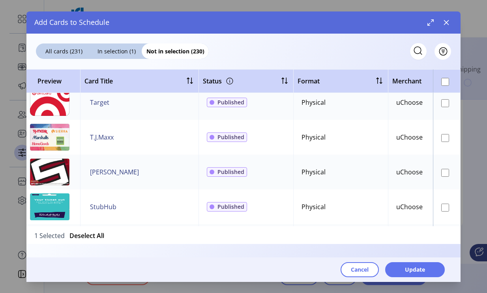
scroll to position [321, 0]
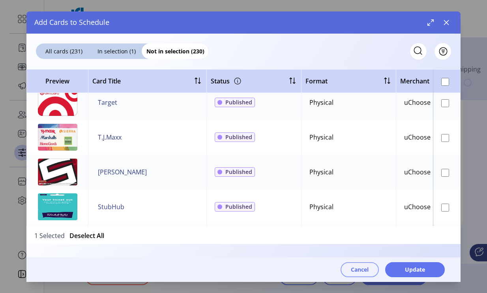
click at [351, 271] on span "Cancel" at bounding box center [360, 269] width 18 height 8
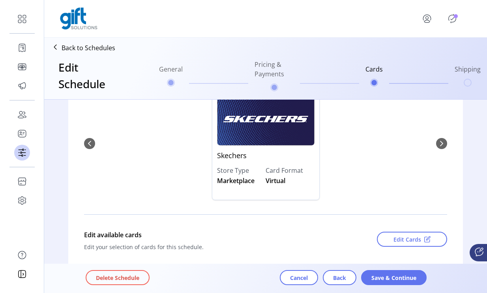
scroll to position [94, 0]
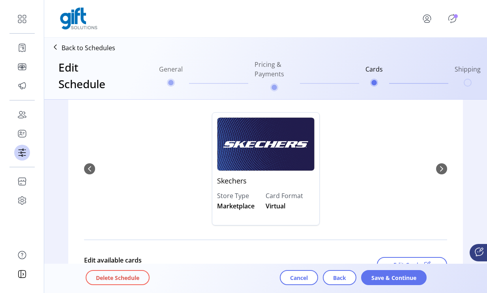
click at [282, 166] on img "0" at bounding box center [266, 143] width 98 height 53
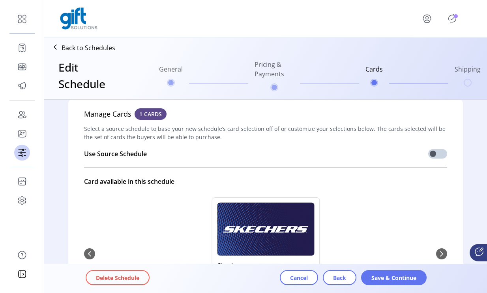
scroll to position [5, 0]
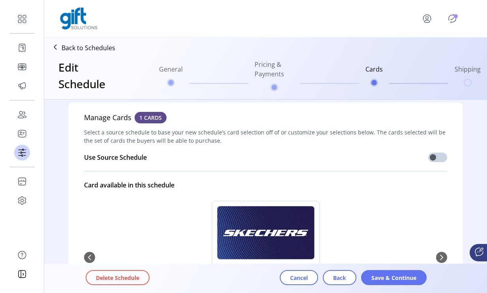
click at [95, 48] on p "Back to Schedules" at bounding box center [89, 47] width 54 height 9
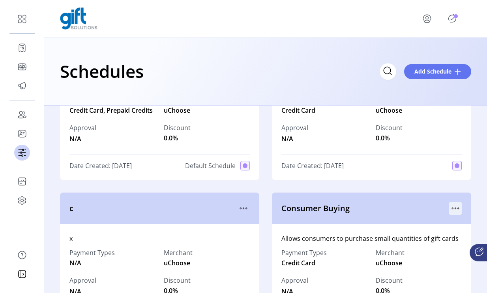
scroll to position [79, 0]
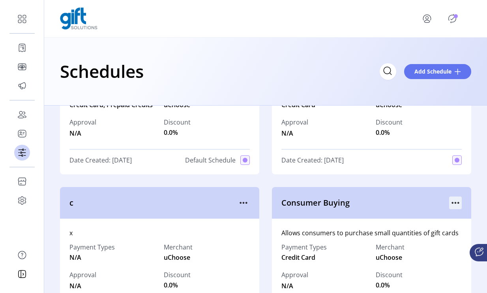
click at [456, 203] on icon "menu" at bounding box center [456, 202] width 13 height 13
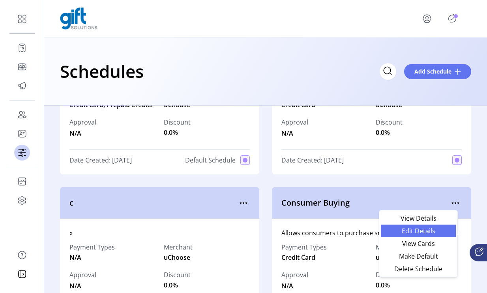
click at [436, 230] on span "Edit Details" at bounding box center [419, 231] width 66 height 6
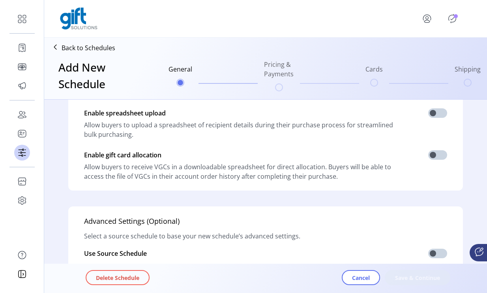
type input "**********"
type textarea "**********"
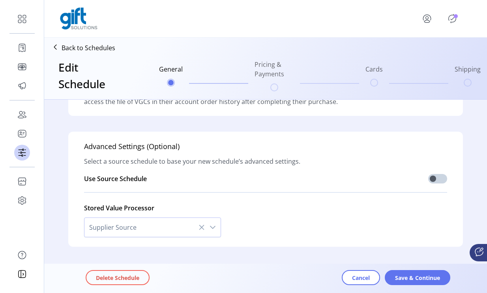
scroll to position [271, 0]
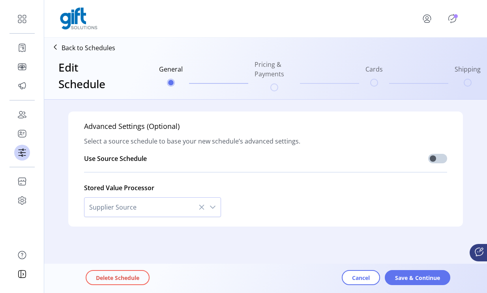
click at [405, 269] on div "Delete Schedule Cancel Save & Continue" at bounding box center [288, 278] width 404 height 26
click at [405, 273] on span "Save & Continue" at bounding box center [417, 277] width 45 height 8
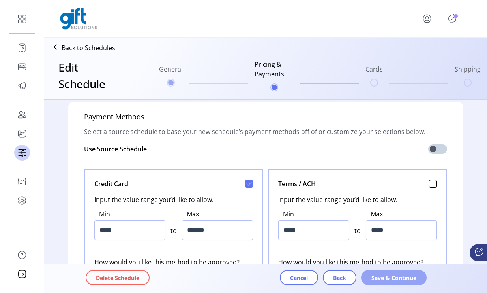
click at [405, 276] on span "Save & Continue" at bounding box center [394, 277] width 45 height 8
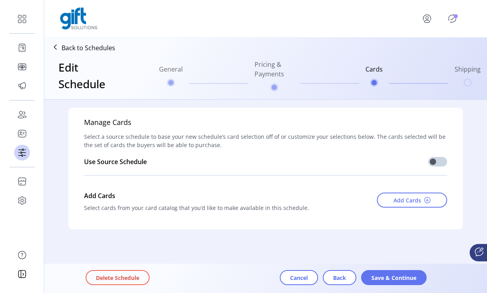
scroll to position [3, 0]
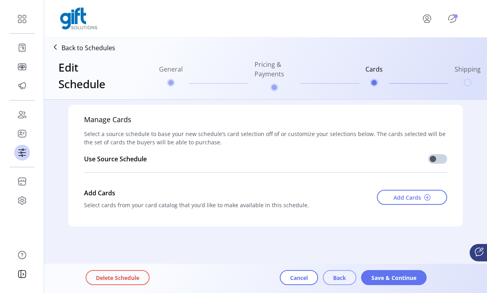
click at [342, 282] on button "Back" at bounding box center [340, 277] width 34 height 15
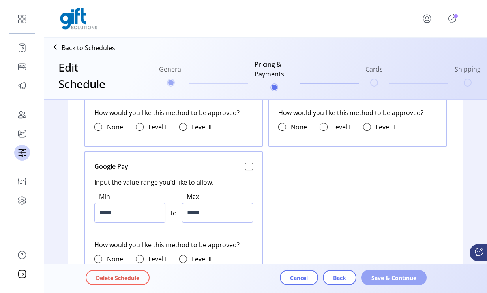
click at [377, 283] on button "Save & Continue" at bounding box center [394, 277] width 66 height 15
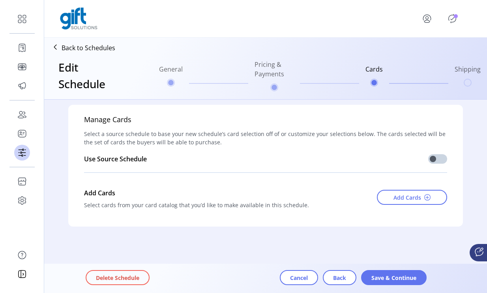
scroll to position [0, 0]
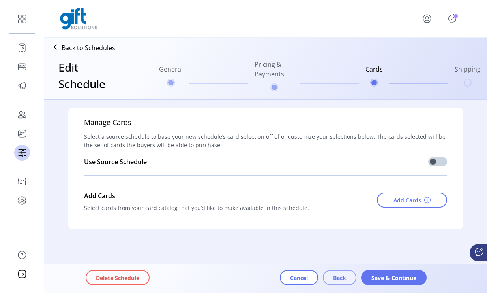
click at [340, 274] on span "Back" at bounding box center [339, 277] width 13 height 8
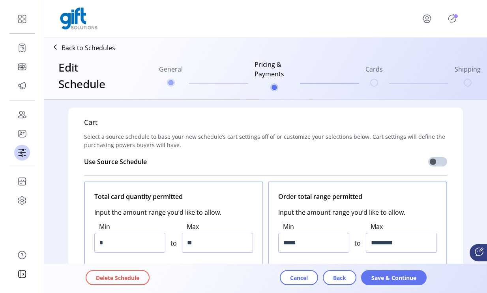
click at [340, 274] on span "Back" at bounding box center [339, 277] width 13 height 8
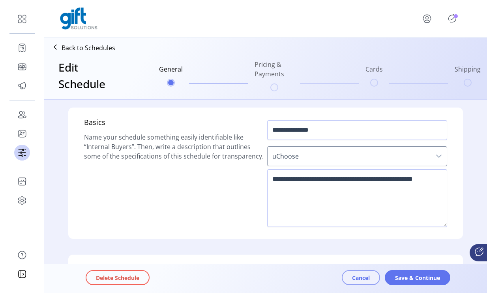
click at [350, 277] on button "Cancel" at bounding box center [361, 277] width 38 height 15
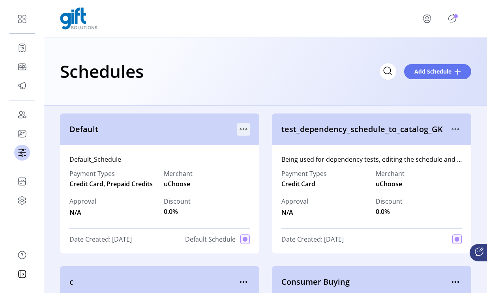
click at [239, 132] on icon "menu" at bounding box center [243, 129] width 13 height 13
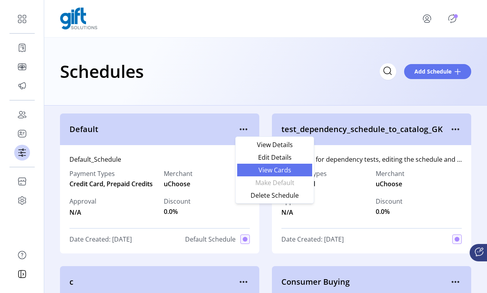
click at [253, 173] on span "View Cards" at bounding box center [275, 170] width 66 height 6
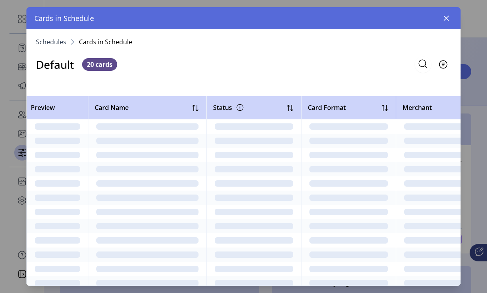
click at [450, 16] on button "button" at bounding box center [446, 18] width 13 height 13
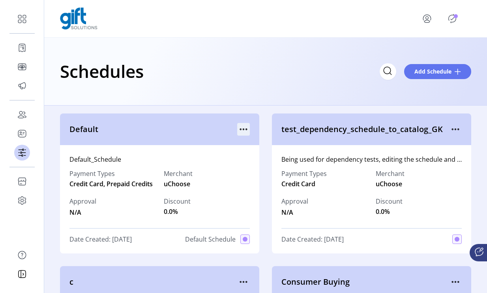
click at [247, 129] on icon "menu" at bounding box center [243, 129] width 13 height 13
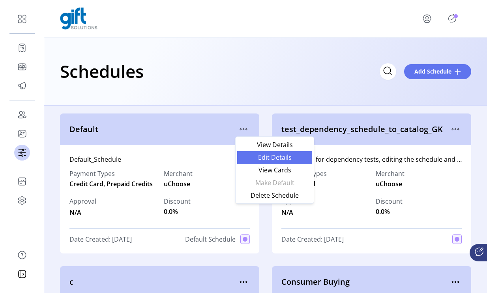
click at [261, 155] on span "Edit Details" at bounding box center [275, 157] width 66 height 6
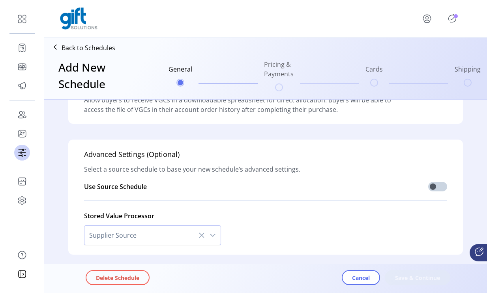
type input "*******"
type textarea "**********"
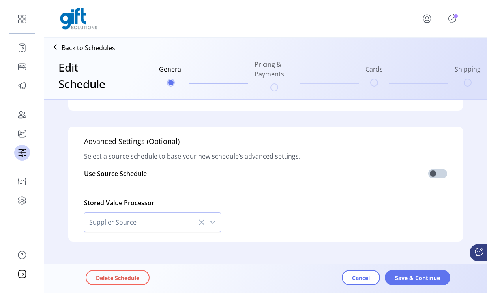
scroll to position [271, 0]
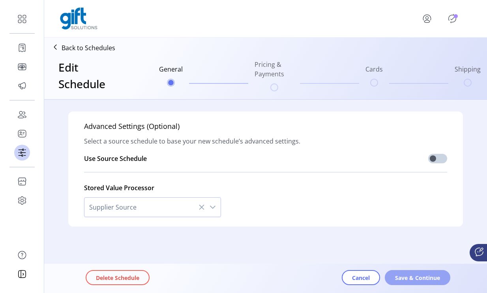
click at [401, 279] on span "Save & Continue" at bounding box center [417, 277] width 45 height 8
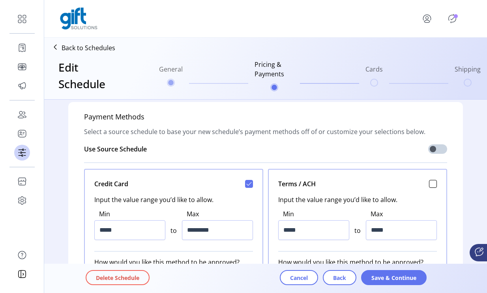
click at [401, 279] on span "Save & Continue" at bounding box center [394, 277] width 45 height 8
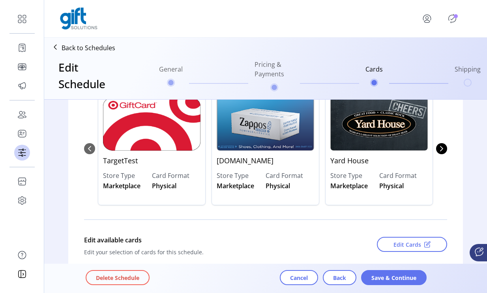
scroll to position [113, 0]
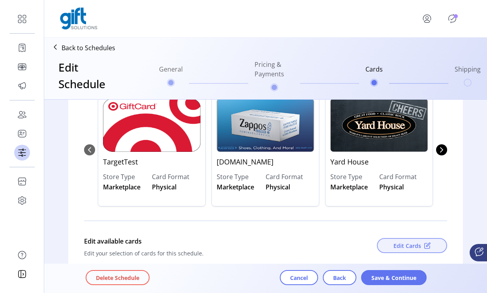
click at [386, 250] on button "Edit Cards" at bounding box center [412, 245] width 70 height 15
